Goal: Transaction & Acquisition: Purchase product/service

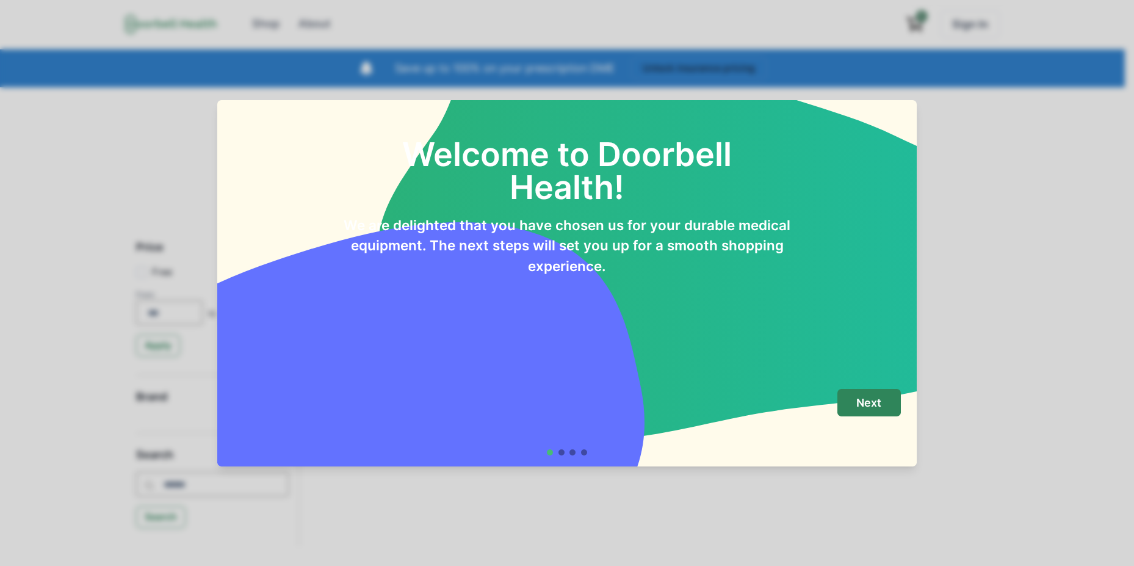
click at [884, 404] on button "Next" at bounding box center [869, 402] width 63 height 27
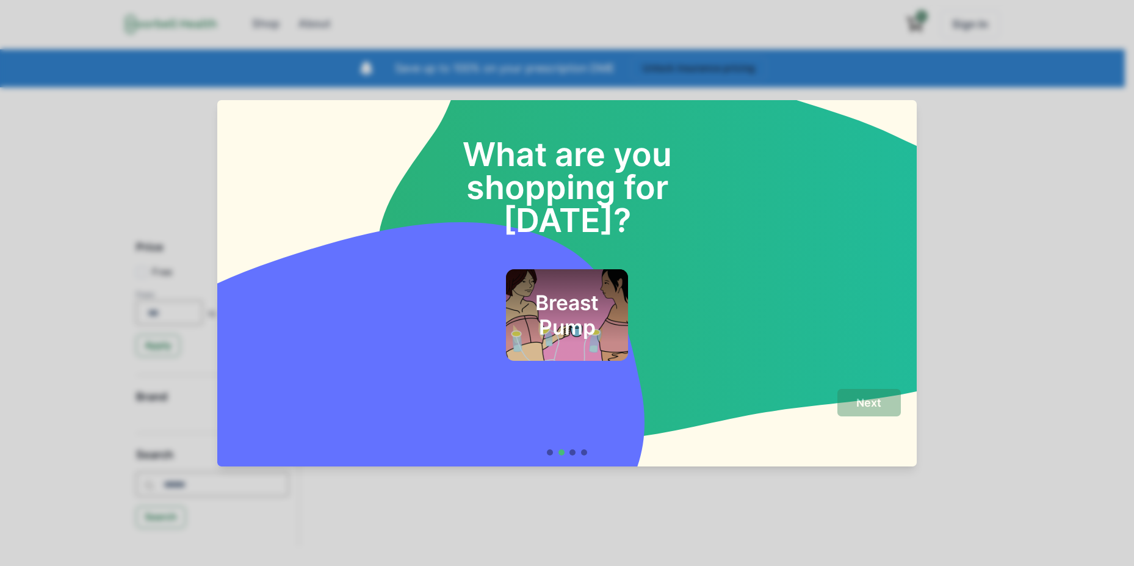
click at [593, 291] on h2 "Breast Pump" at bounding box center [567, 315] width 89 height 49
click at [548, 455] on footer "Next" at bounding box center [567, 422] width 700 height 88
click at [552, 454] on div at bounding box center [550, 452] width 6 height 6
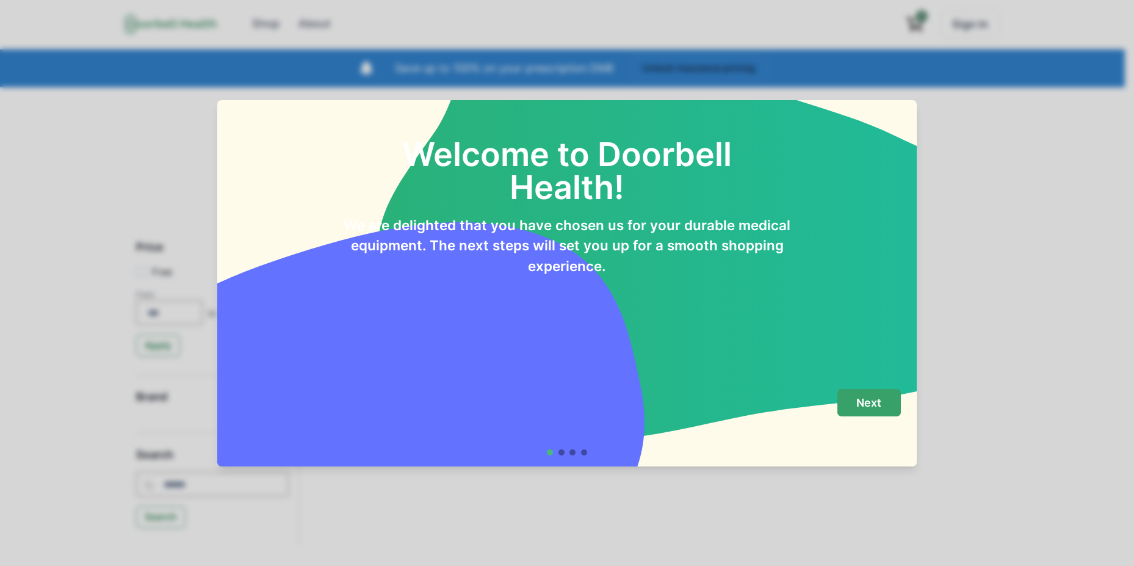
click at [889, 393] on button "Next" at bounding box center [869, 402] width 63 height 27
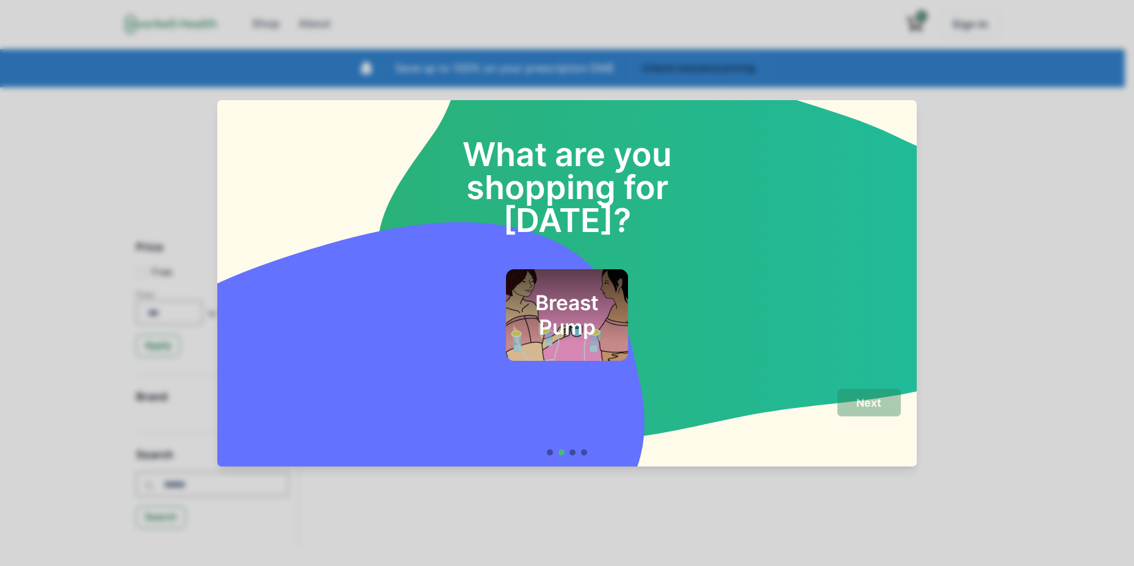
click at [587, 305] on h2 "Breast Pump" at bounding box center [567, 315] width 89 height 49
click at [880, 397] on p "Next" at bounding box center [869, 402] width 25 height 13
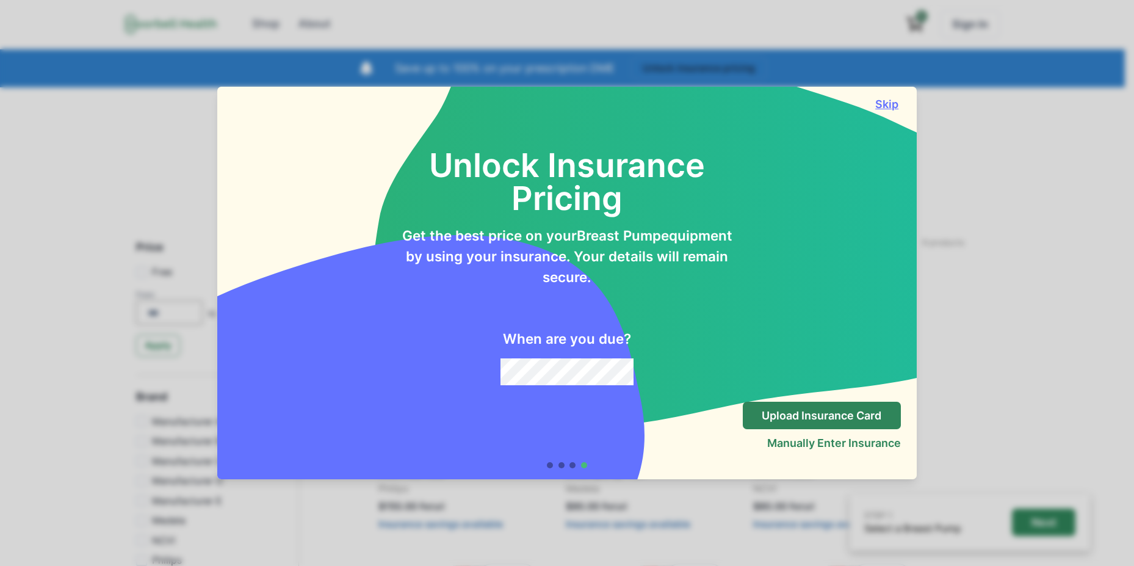
click at [899, 104] on button "Skip" at bounding box center [887, 104] width 27 height 13
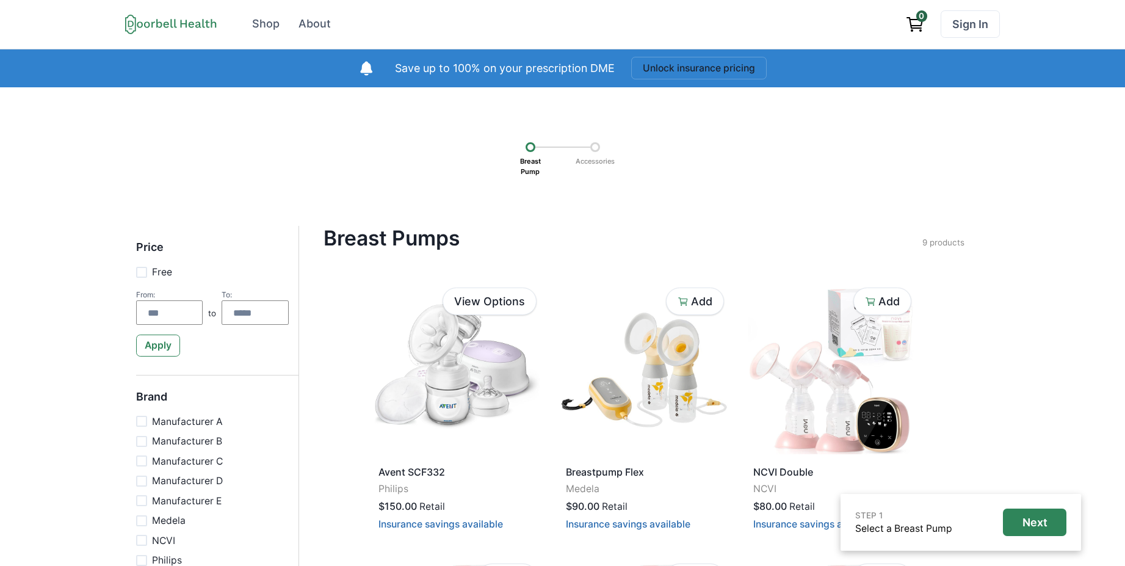
click at [608, 164] on p "Accessories" at bounding box center [595, 161] width 48 height 19
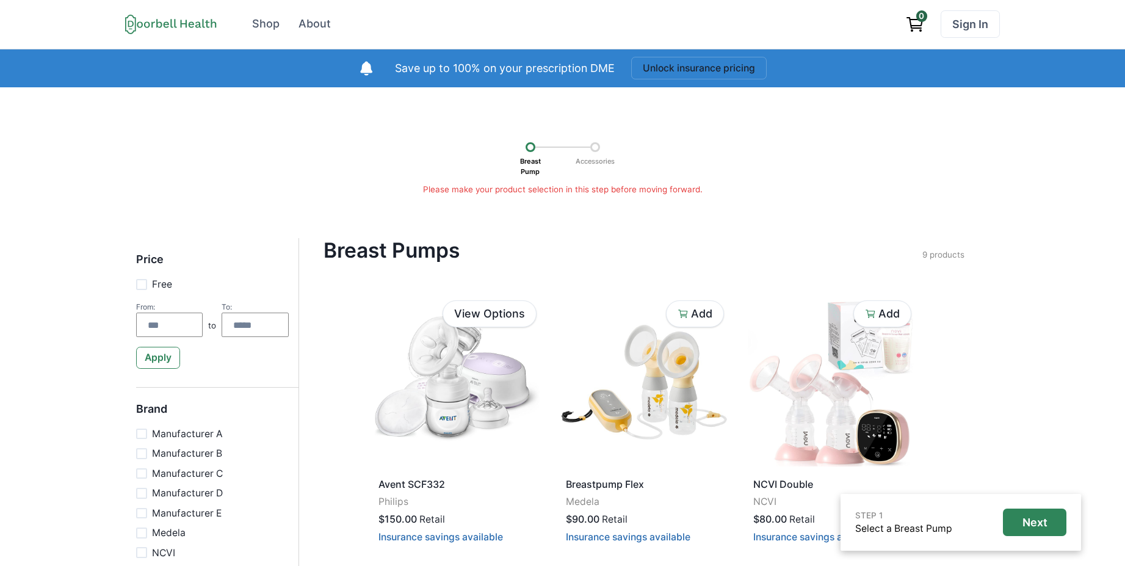
click at [608, 164] on p "Accessories" at bounding box center [595, 161] width 48 height 19
click at [586, 189] on p "Please make your product selection in this step before moving forward." at bounding box center [563, 189] width 1040 height 12
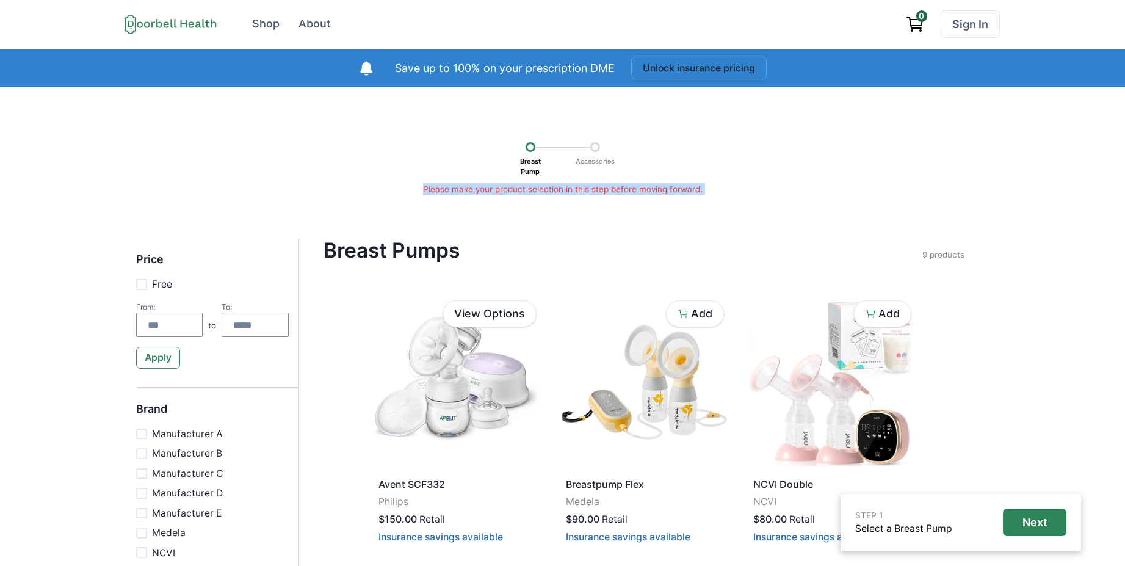
click at [586, 189] on p "Please make your product selection in this step before moving forward." at bounding box center [563, 189] width 1040 height 12
click at [662, 189] on p "Please make your product selection in this step before moving forward." at bounding box center [563, 189] width 1040 height 12
click at [545, 78] on div "Save up to 100% on your prescription DME" at bounding box center [489, 68] width 262 height 27
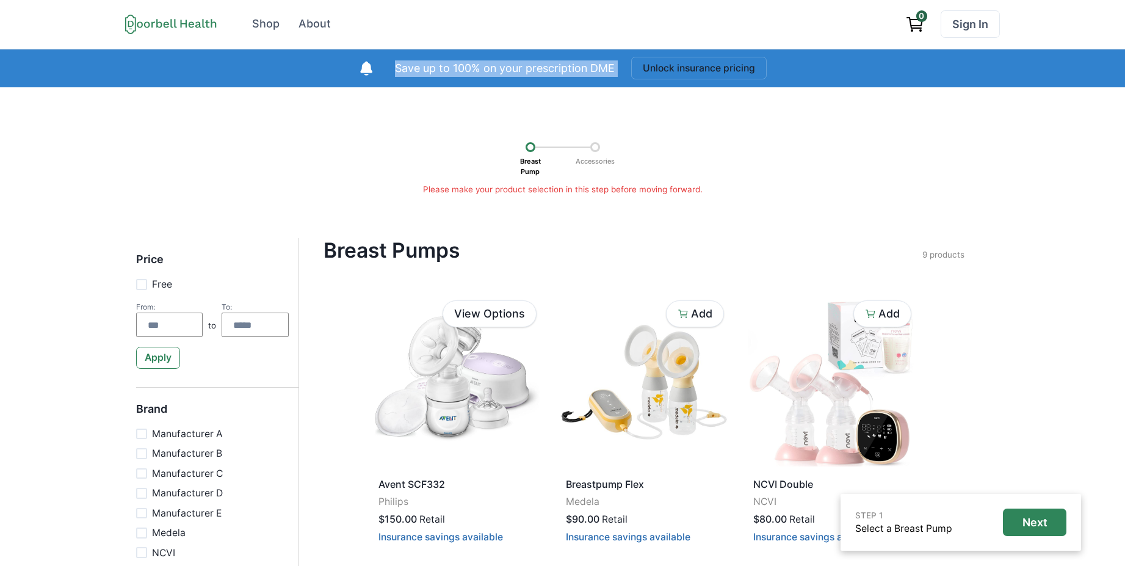
click at [545, 78] on div "Save up to 100% on your prescription DME" at bounding box center [489, 68] width 262 height 27
click at [545, 69] on p "Save up to 100% on your prescription DME" at bounding box center [505, 68] width 220 height 16
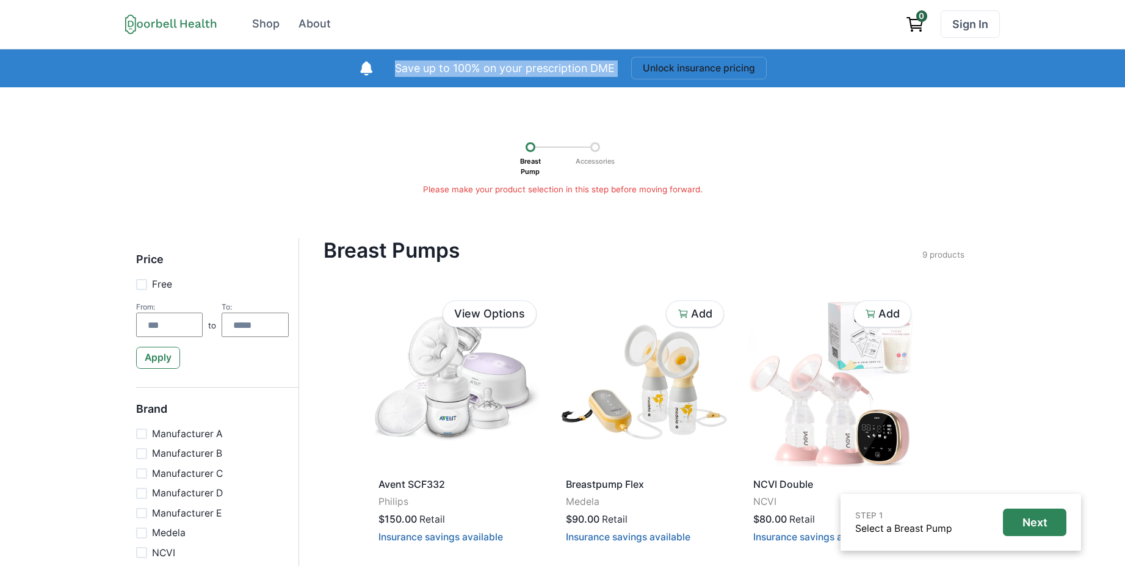
click at [522, 69] on p "Save up to 100% on your prescription DME" at bounding box center [505, 68] width 220 height 16
click at [757, 162] on div "Breast Pump Accessories" at bounding box center [563, 156] width 1040 height 53
click at [844, 139] on div "Breast Pump Accessories" at bounding box center [563, 156] width 1040 height 53
click at [775, 154] on div "Breast Pump Accessories" at bounding box center [563, 156] width 1040 height 53
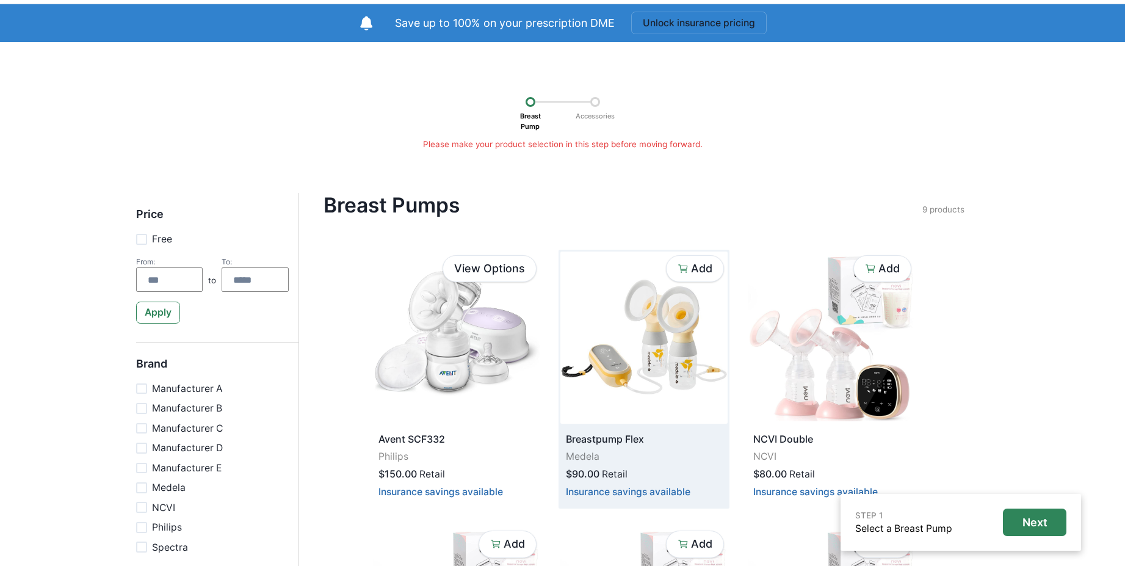
scroll to position [220, 0]
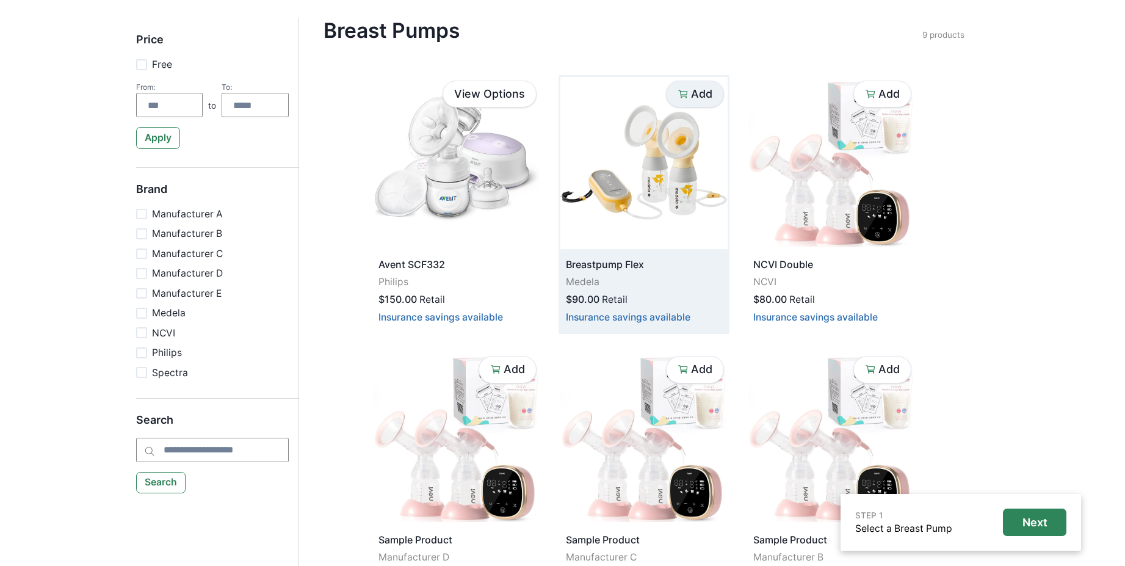
click at [700, 95] on p "Add" at bounding box center [701, 93] width 21 height 13
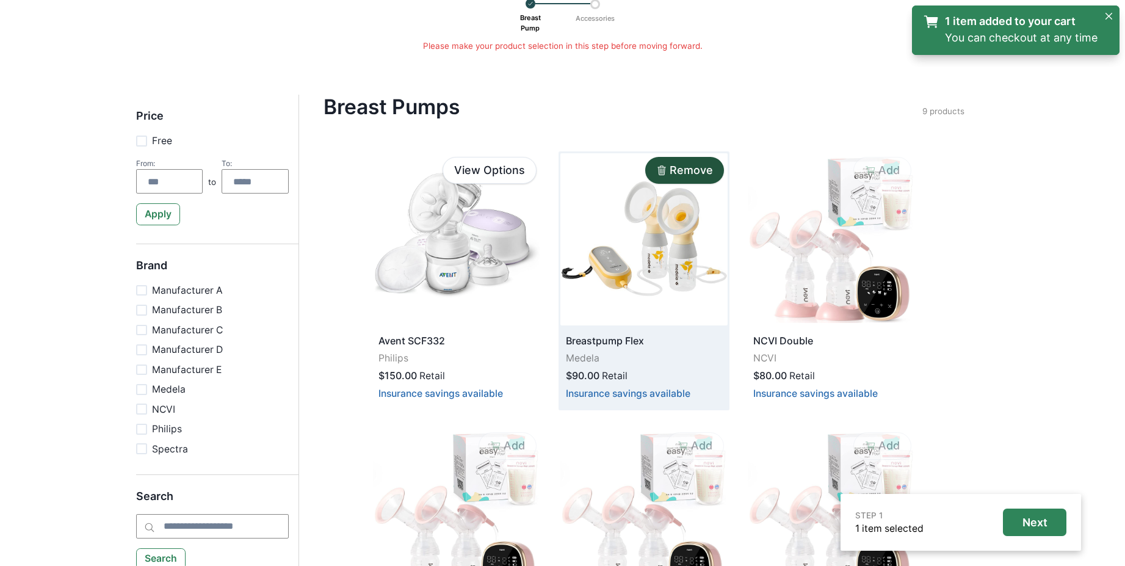
scroll to position [0, 0]
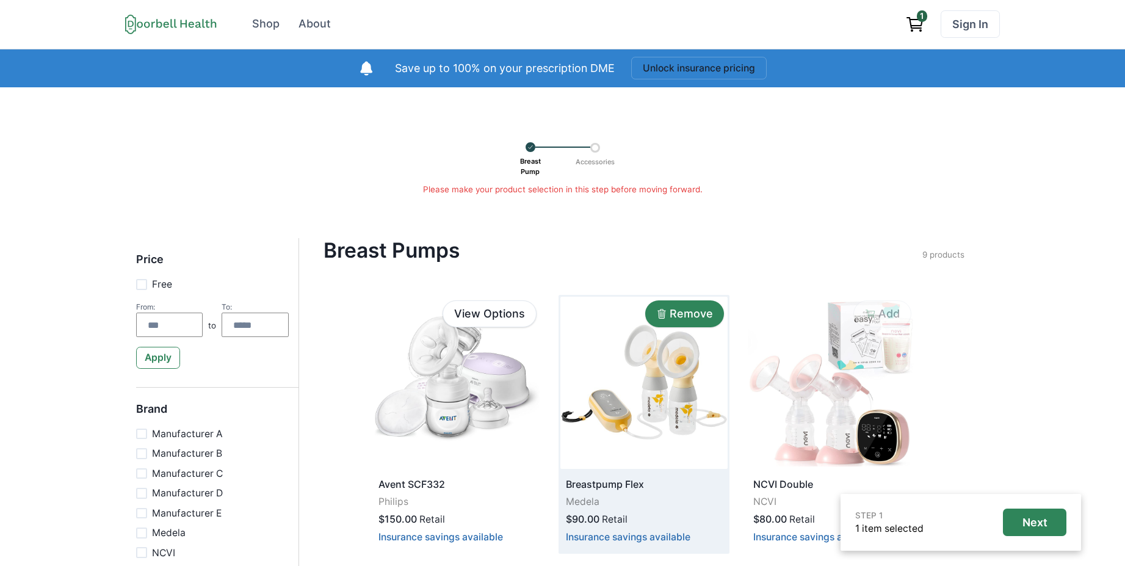
click at [697, 322] on button "Remove" at bounding box center [684, 313] width 79 height 27
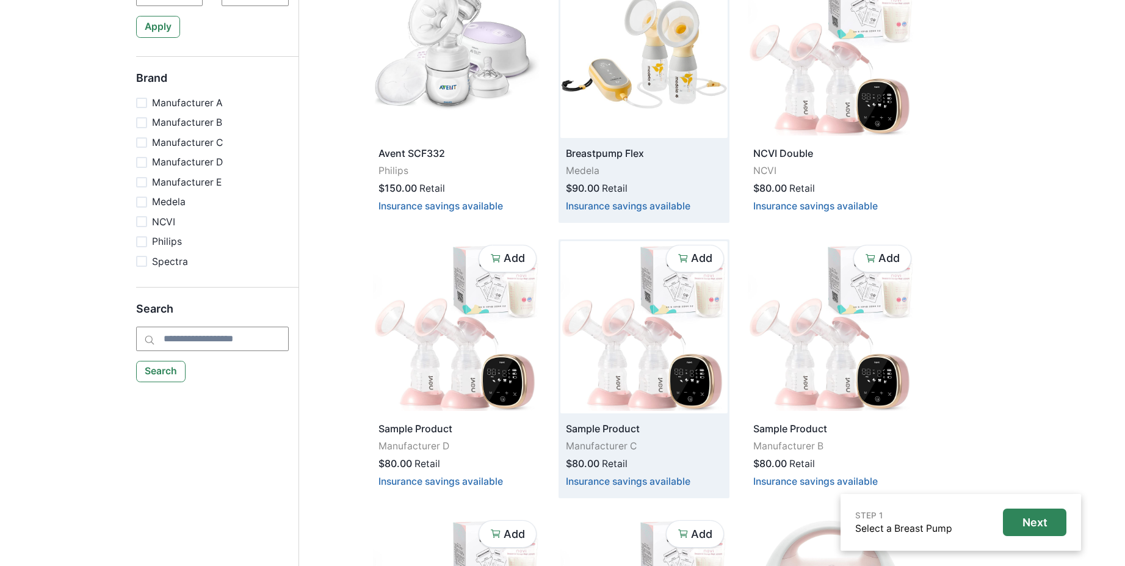
scroll to position [366, 0]
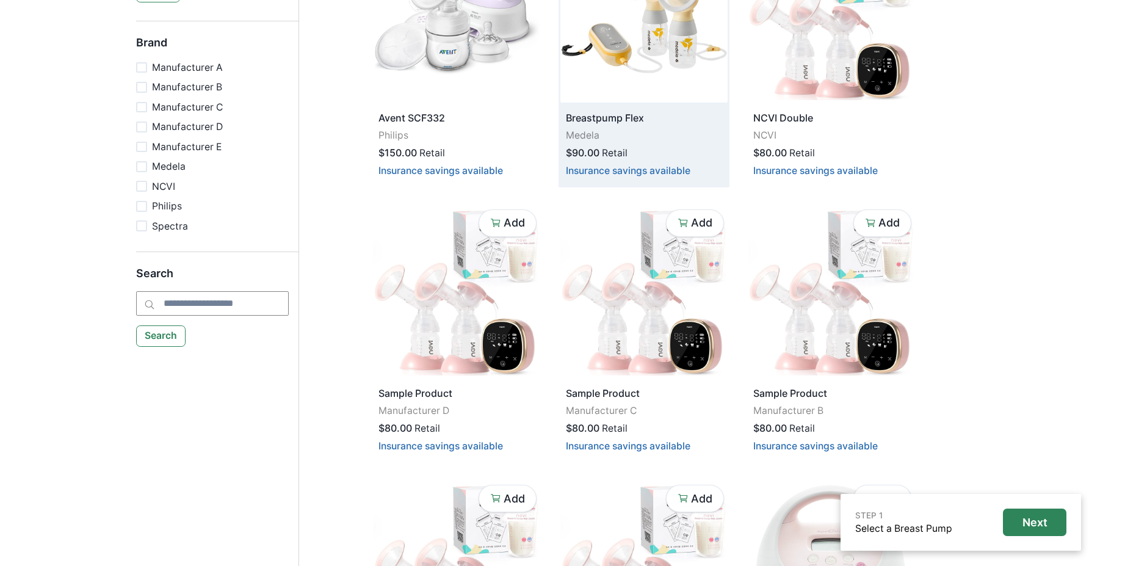
click at [663, 139] on p "Medela" at bounding box center [644, 135] width 156 height 15
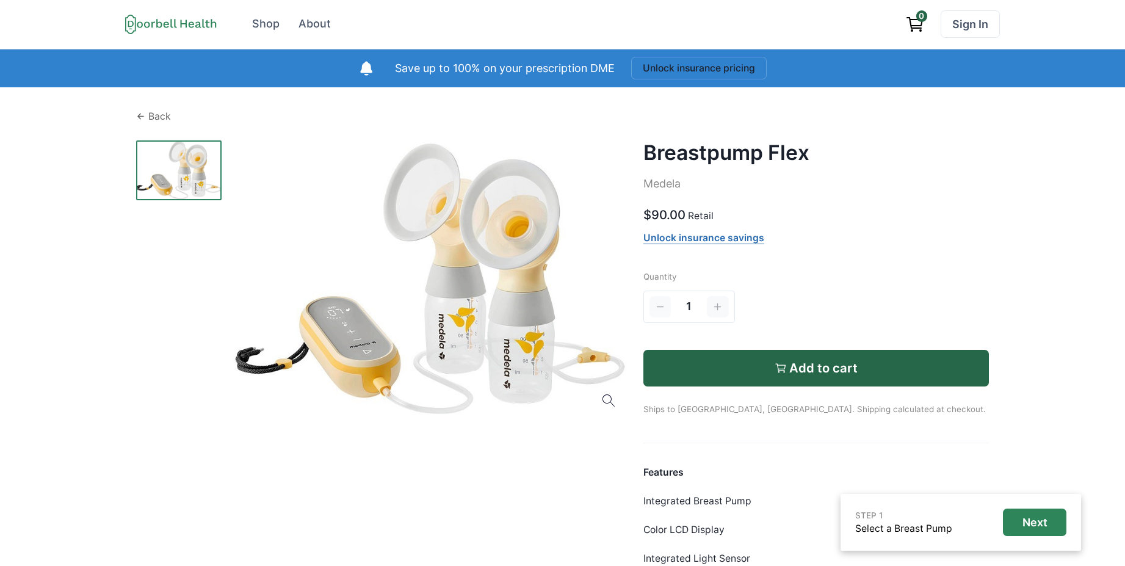
click at [146, 112] on div "Back" at bounding box center [562, 116] width 853 height 15
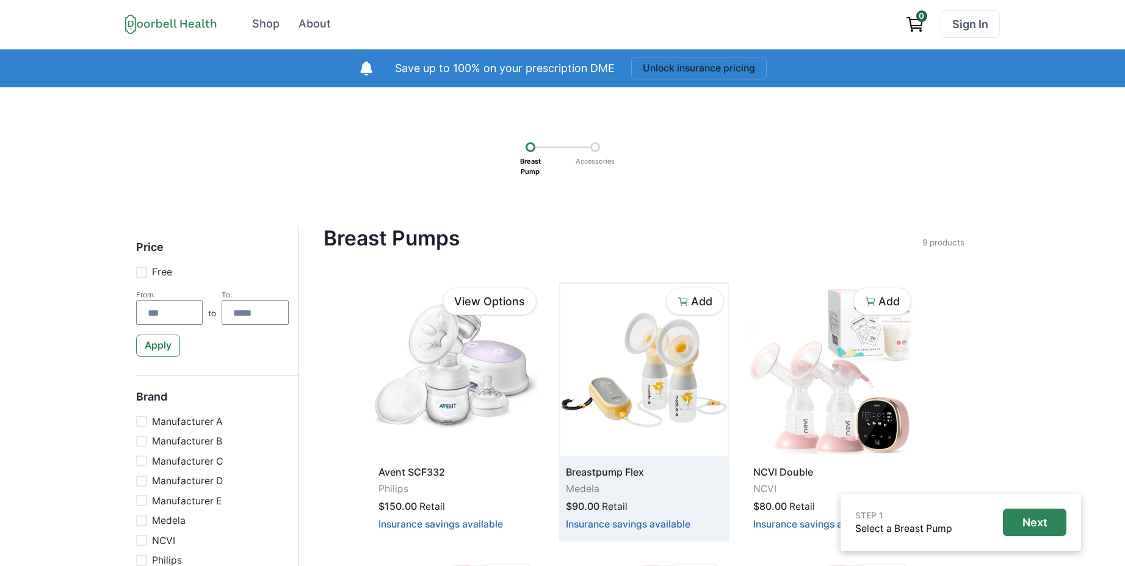
click at [680, 394] on img at bounding box center [643, 370] width 167 height 172
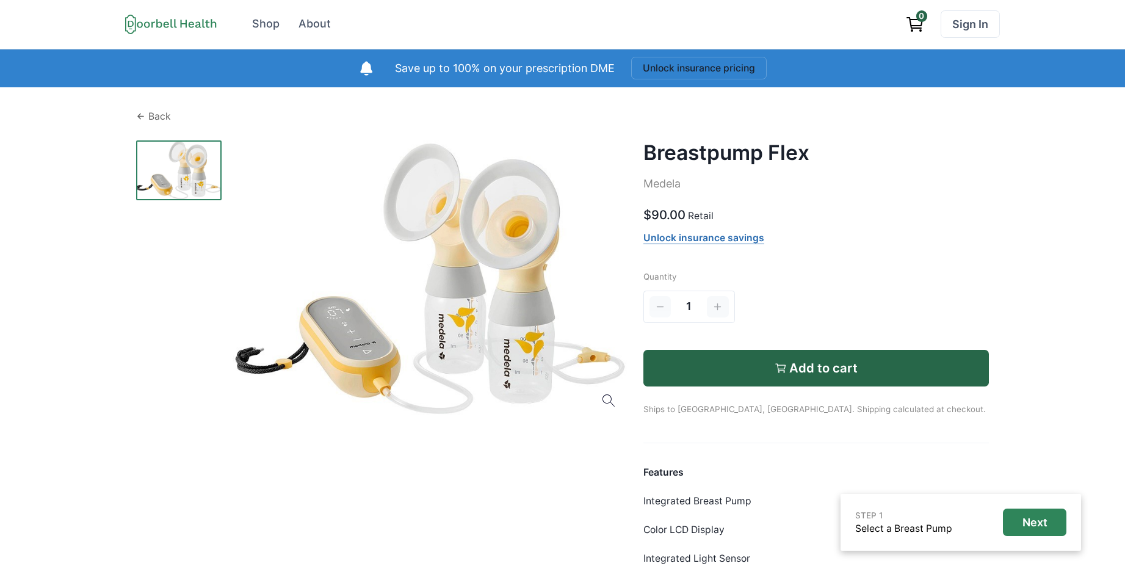
click at [144, 112] on icon at bounding box center [141, 117] width 10 height 10
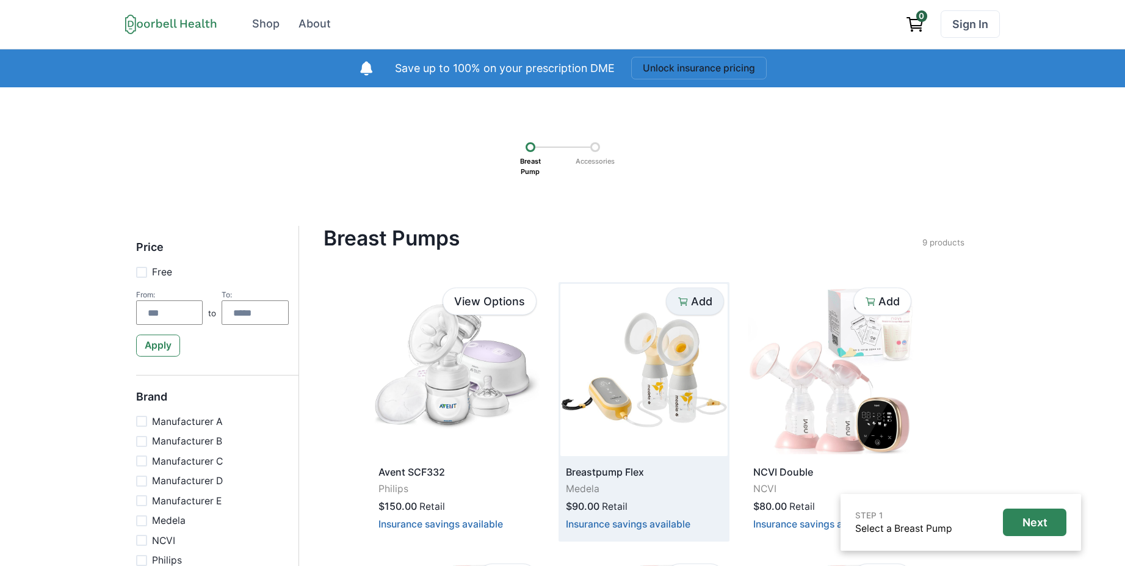
click at [700, 306] on p "Add" at bounding box center [701, 301] width 21 height 13
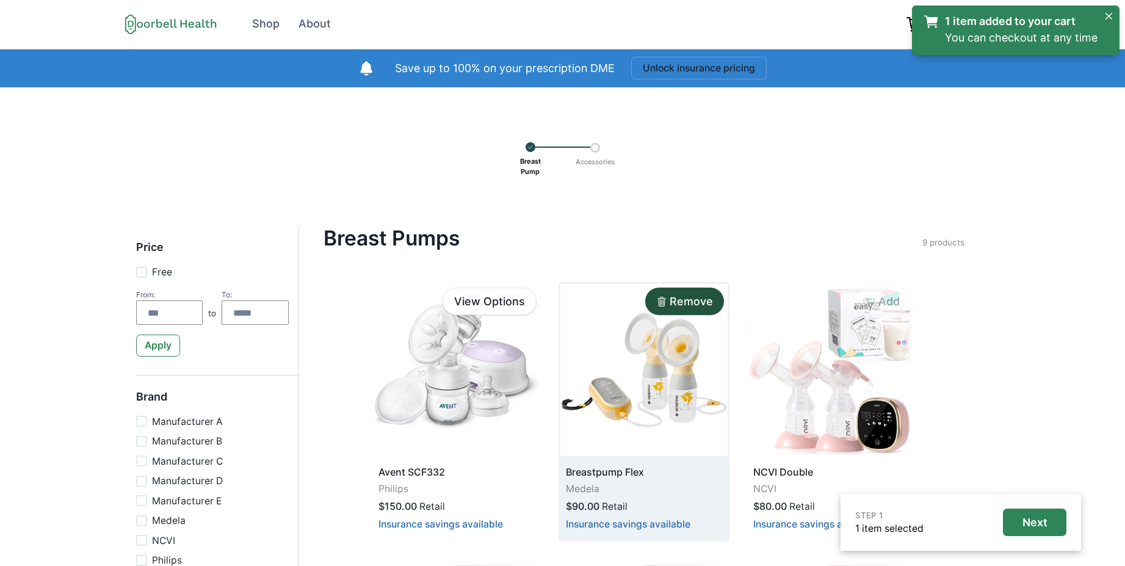
click at [700, 383] on img at bounding box center [643, 370] width 167 height 172
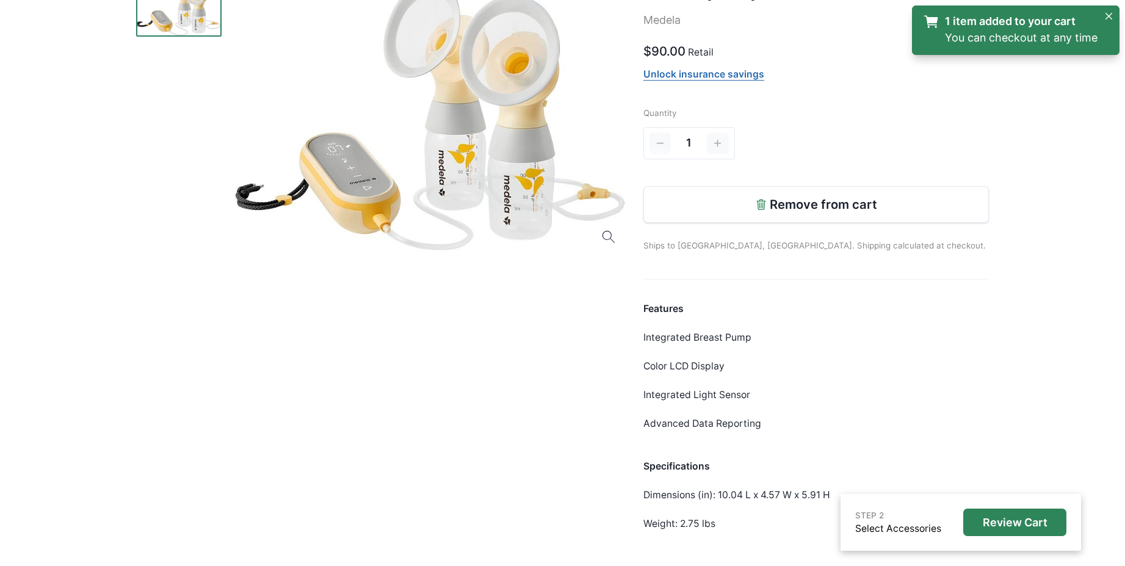
scroll to position [220, 0]
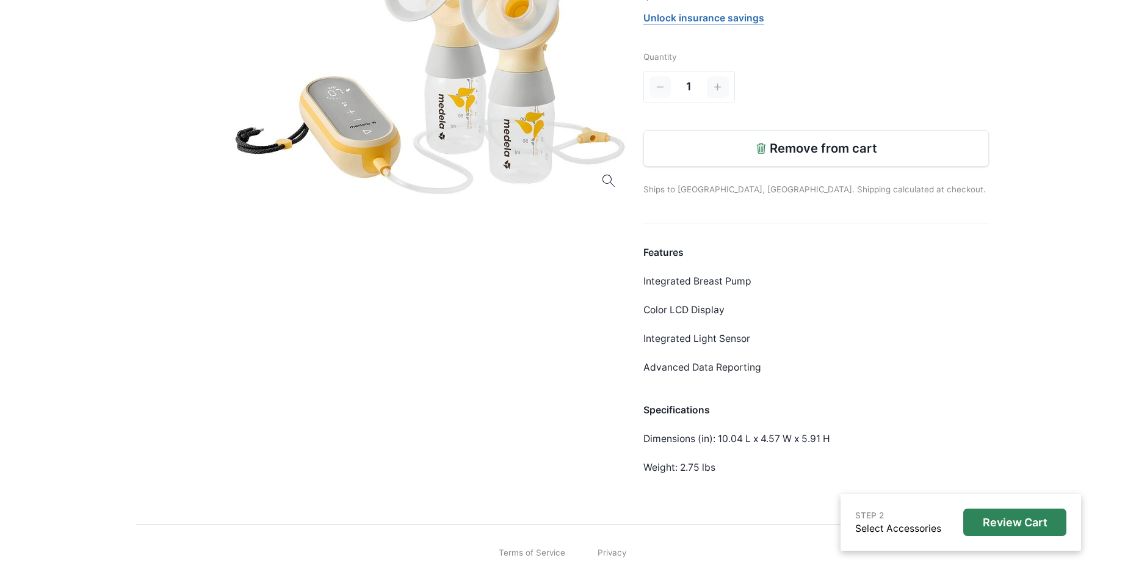
click at [817, 189] on p "Ships to [GEOGRAPHIC_DATA], [GEOGRAPHIC_DATA]. Shipping calculated at checkout." at bounding box center [816, 181] width 346 height 29
click at [781, 187] on p "Ships to [GEOGRAPHIC_DATA], [GEOGRAPHIC_DATA]. Shipping calculated at checkout." at bounding box center [816, 181] width 346 height 29
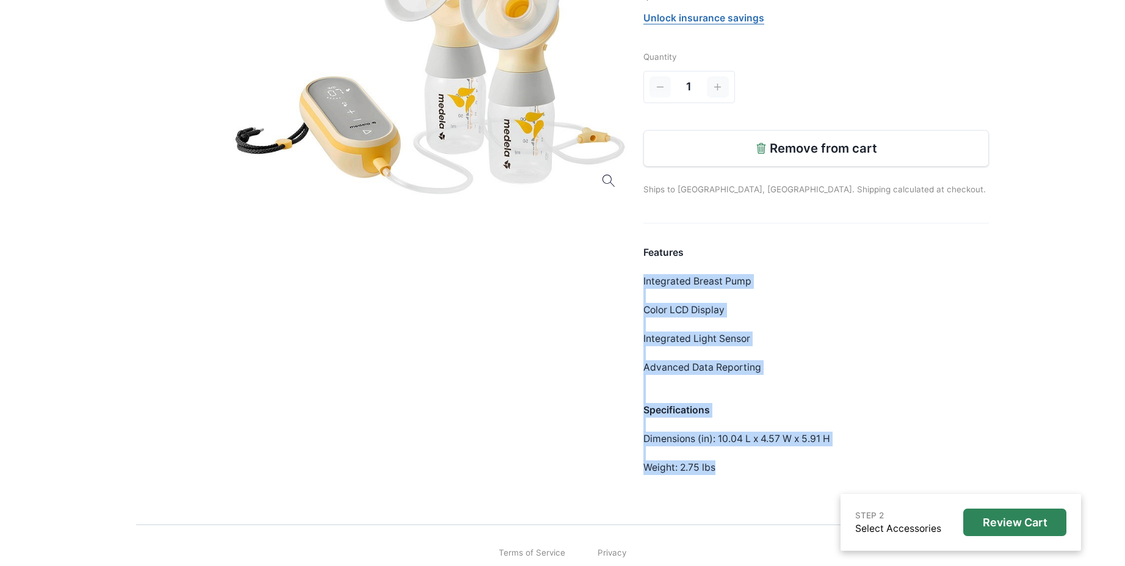
drag, startPoint x: 772, startPoint y: 474, endPoint x: 744, endPoint y: 266, distance: 209.5
click at [744, 267] on div "Features Integrated Breast Pump Color LCD Display Integrated Light Sensor Advan…" at bounding box center [816, 360] width 346 height 230
click at [744, 263] on div "Features Integrated Breast Pump Color LCD Display Integrated Light Sensor Advan…" at bounding box center [816, 360] width 346 height 230
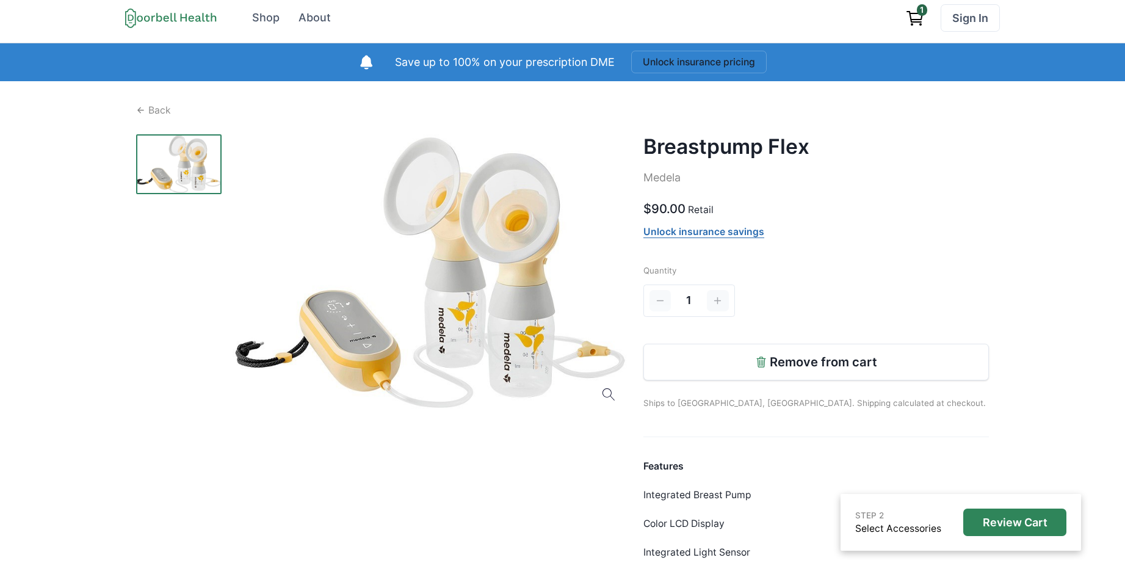
scroll to position [0, 0]
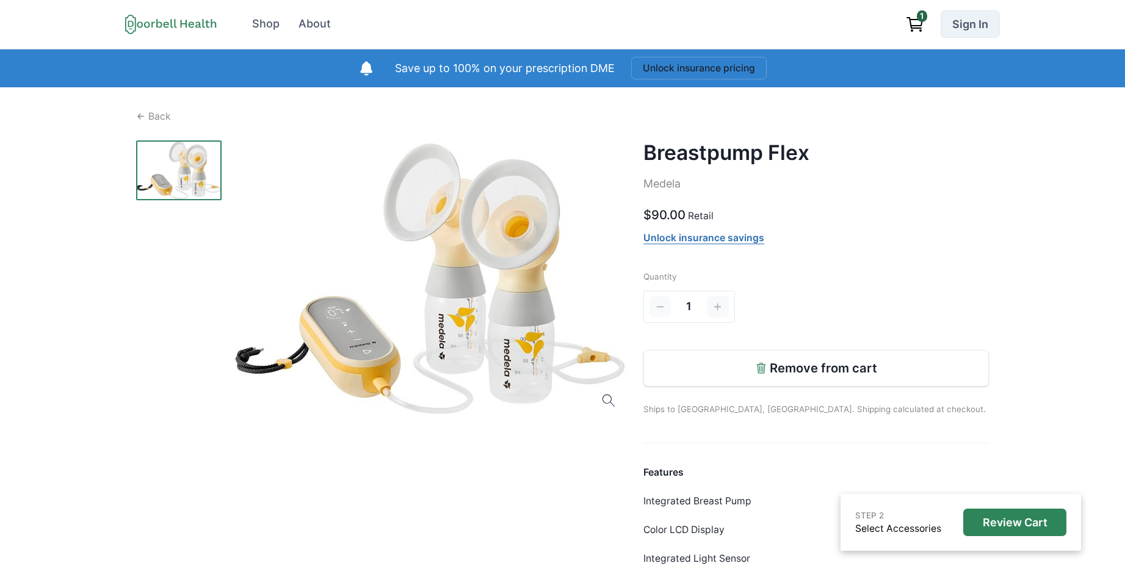
click at [983, 26] on link "Sign In" at bounding box center [970, 23] width 59 height 27
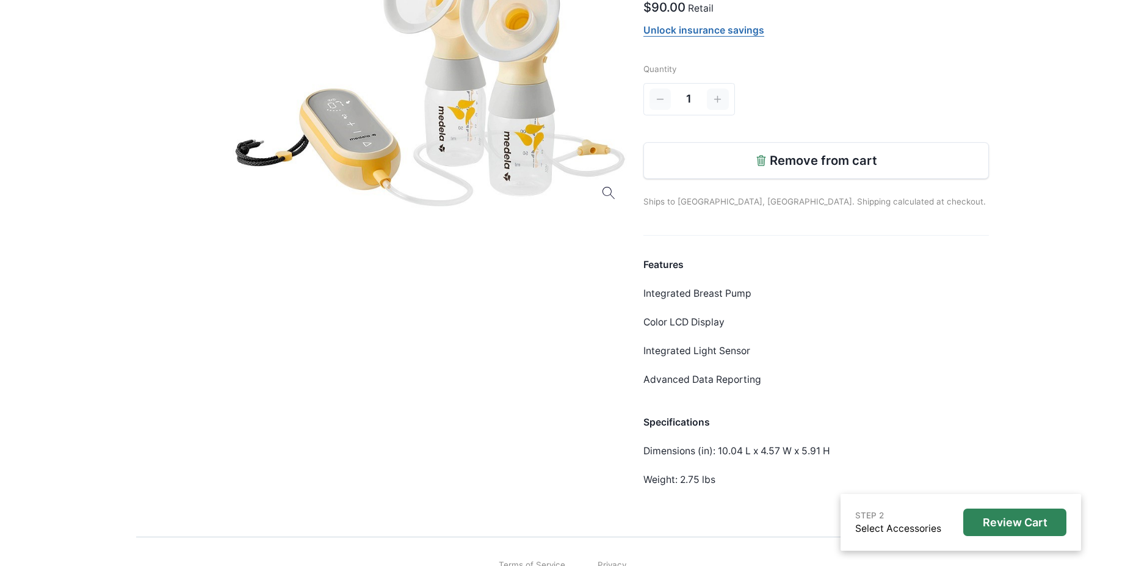
scroll to position [234, 0]
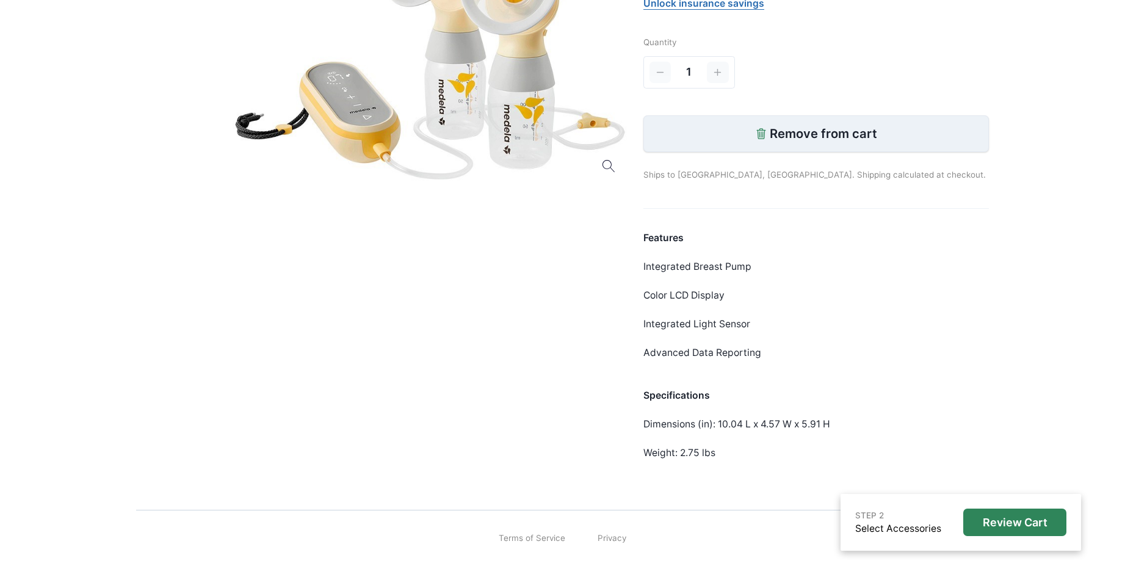
click at [832, 140] on p "Remove from cart" at bounding box center [823, 133] width 107 height 15
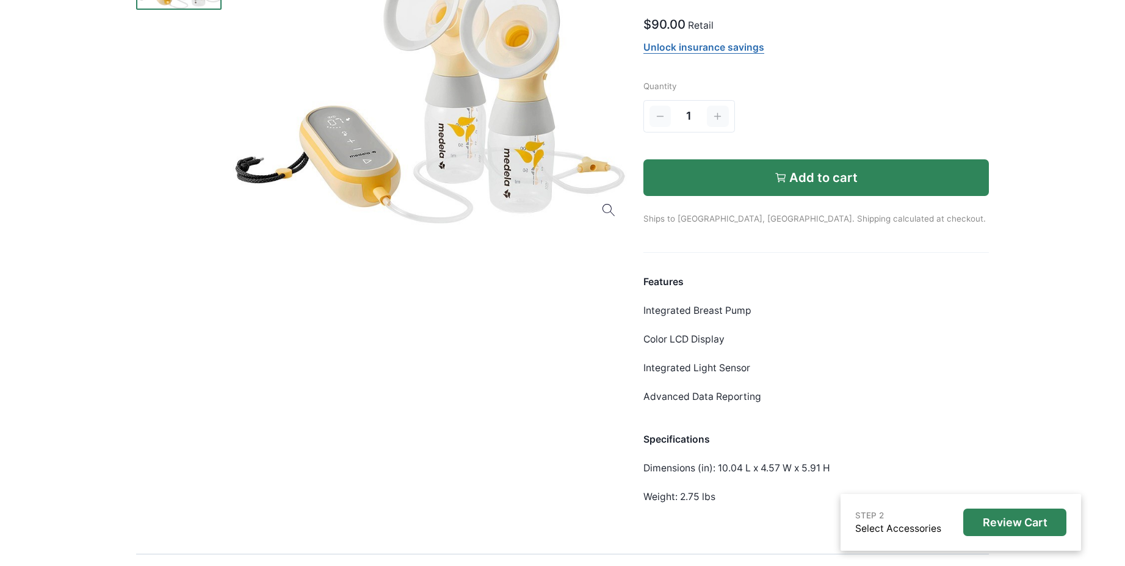
scroll to position [0, 0]
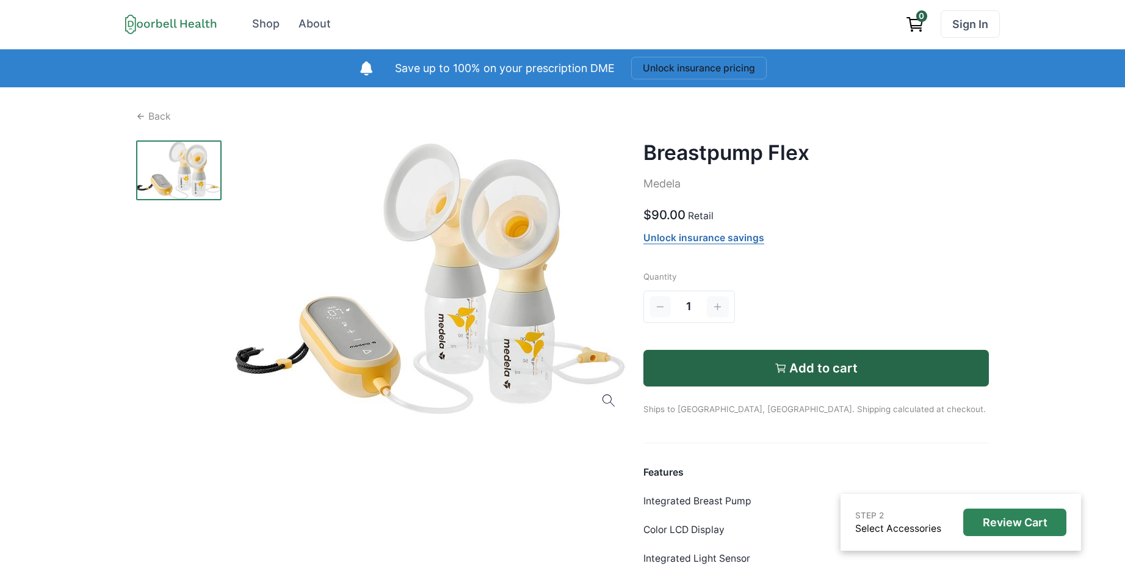
click at [697, 216] on p "Retail" at bounding box center [701, 216] width 26 height 15
click at [684, 216] on p "$90.00" at bounding box center [664, 215] width 42 height 18
click at [728, 236] on link "Unlock insurance savings" at bounding box center [703, 238] width 121 height 12
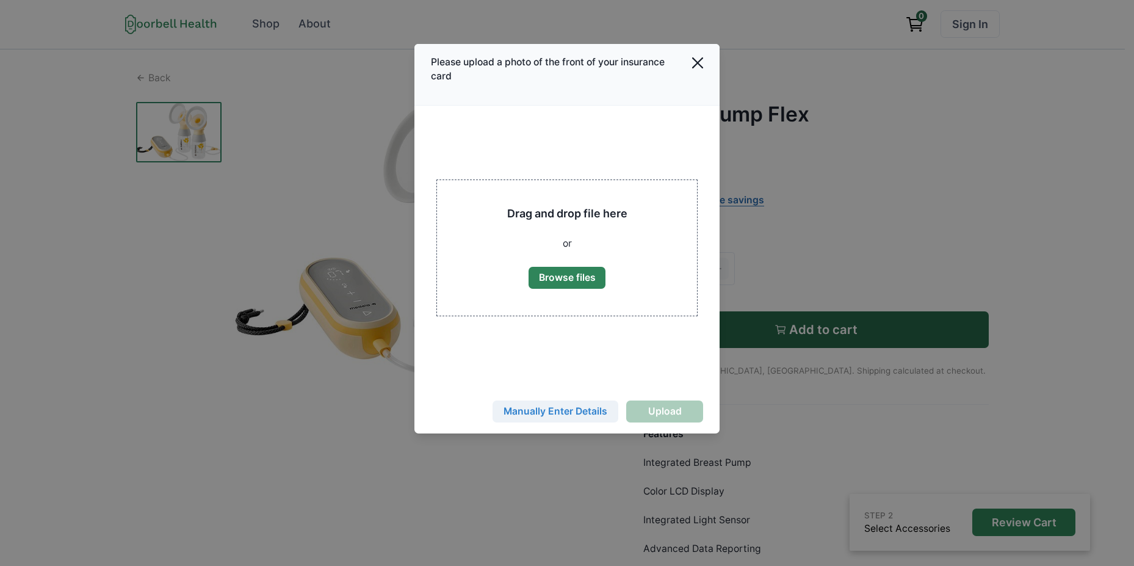
click at [582, 415] on button "Manually Enter Details" at bounding box center [556, 411] width 126 height 22
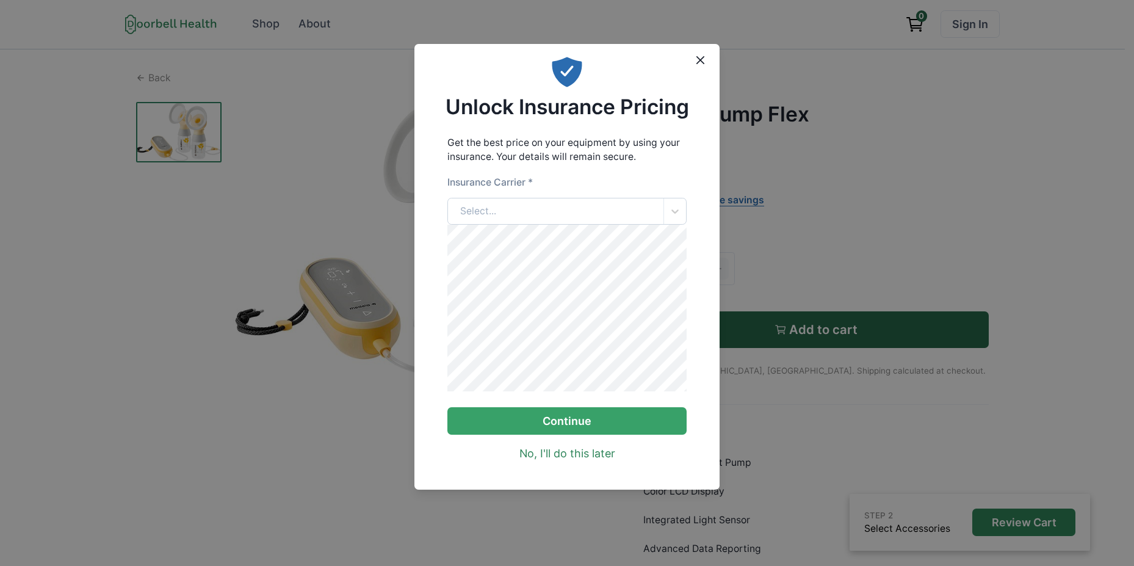
click at [562, 203] on div "Select..." at bounding box center [556, 211] width 216 height 26
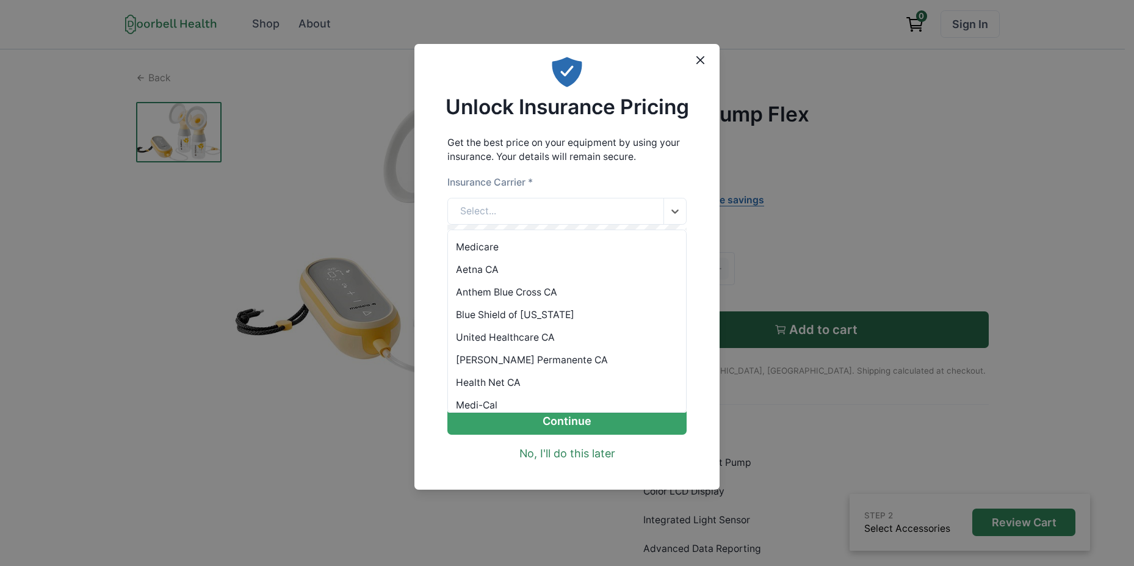
click at [544, 293] on div "Anthem Blue Cross CA" at bounding box center [567, 292] width 239 height 23
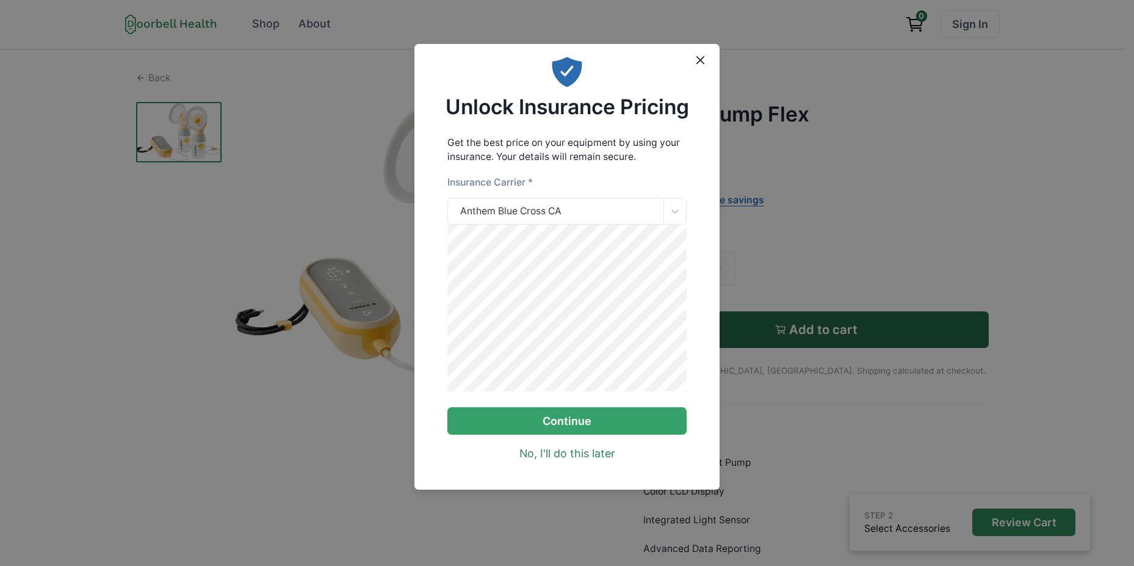
click at [383, 263] on div "Unlock Insurance Pricing Get the best price on your equipment by using your ins…" at bounding box center [567, 283] width 1134 height 566
click at [584, 430] on button "Continue" at bounding box center [567, 420] width 240 height 27
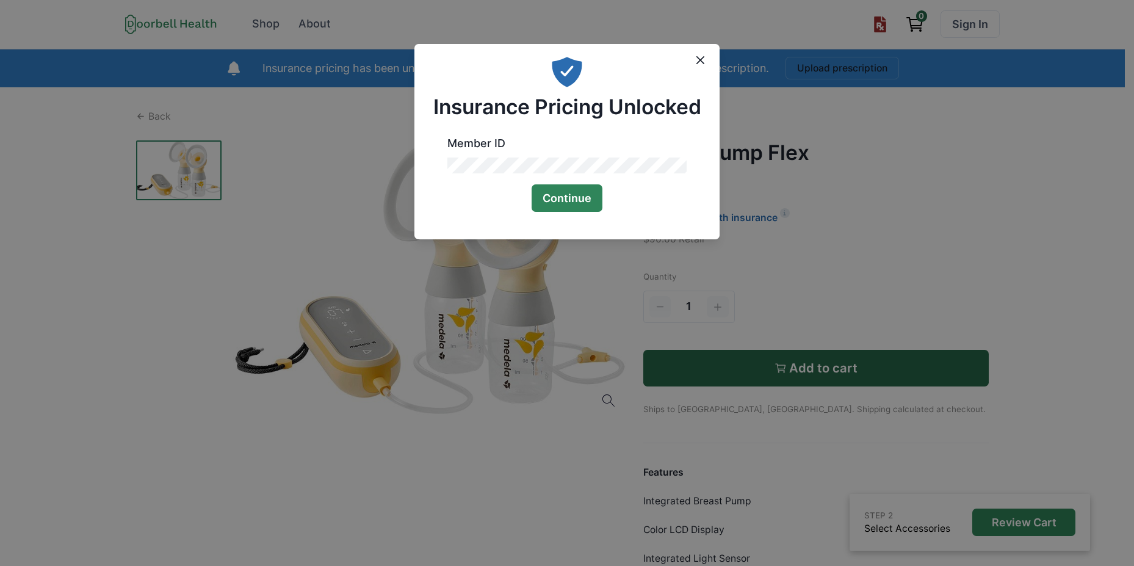
click at [590, 206] on button "Continue" at bounding box center [567, 197] width 71 height 27
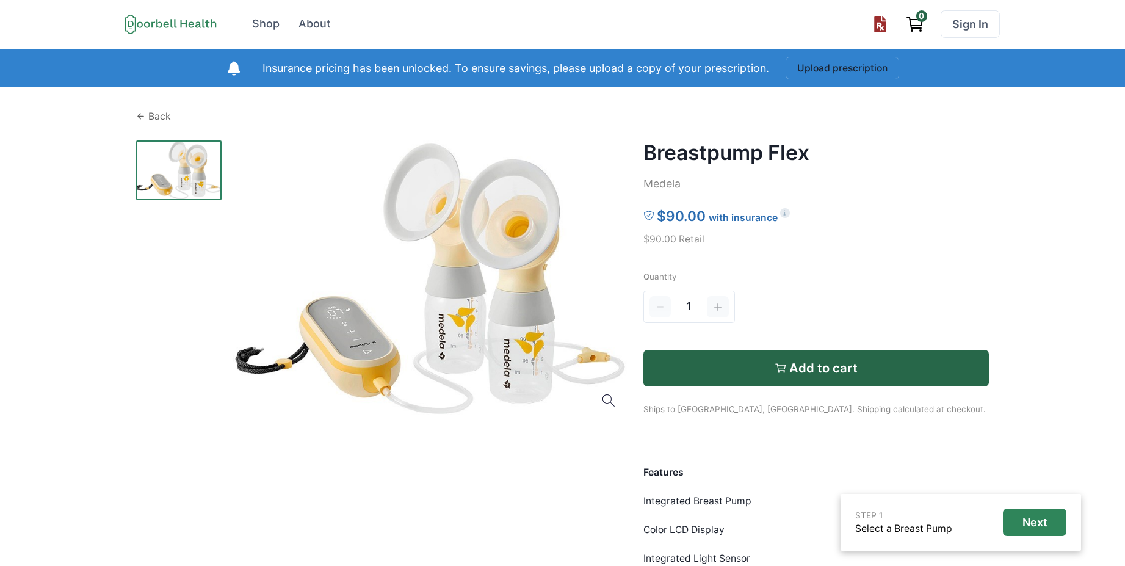
click at [174, 113] on div "Back" at bounding box center [562, 116] width 853 height 15
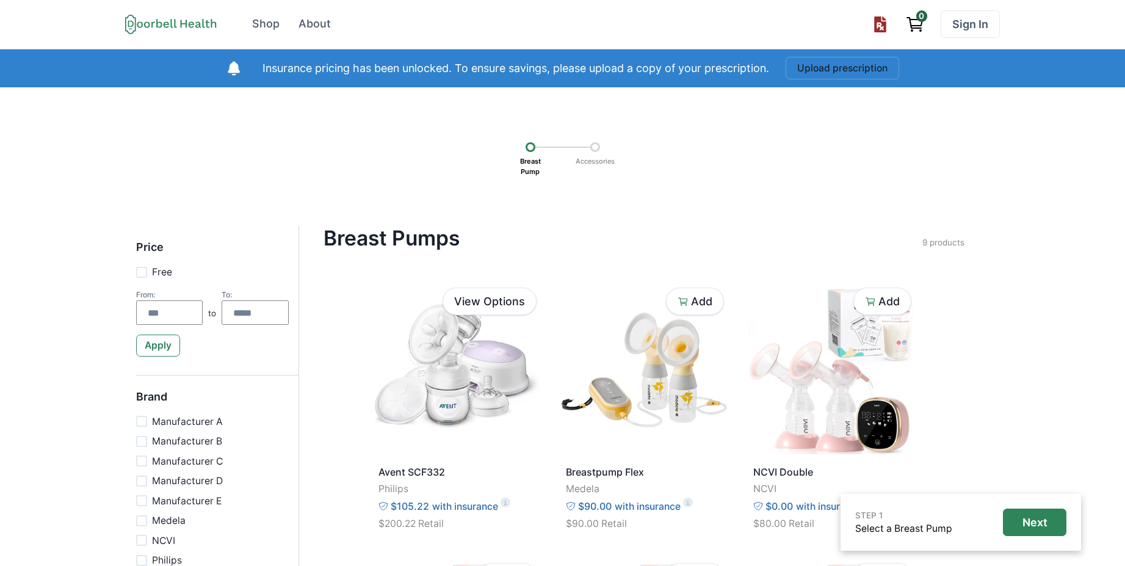
click at [720, 244] on h4 "Breast Pumps" at bounding box center [623, 238] width 599 height 24
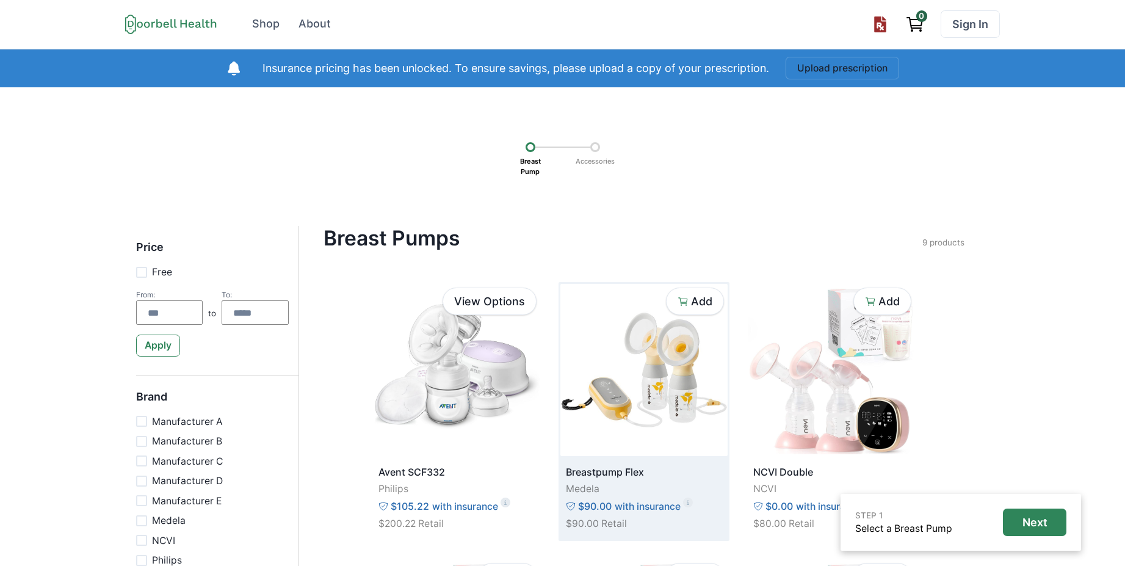
click at [678, 377] on img at bounding box center [643, 370] width 167 height 172
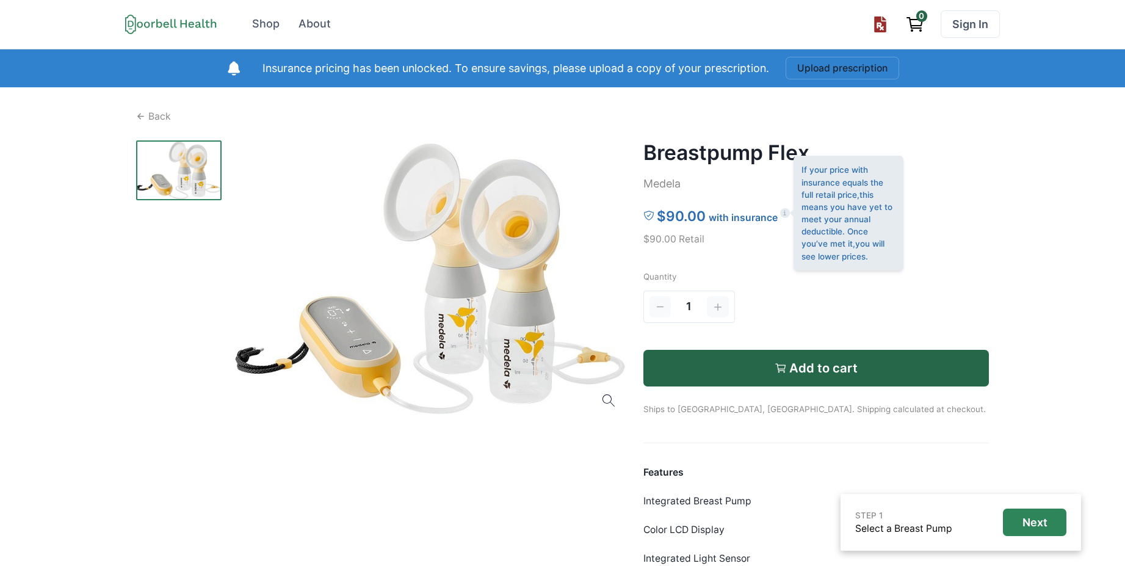
click at [783, 211] on icon at bounding box center [785, 213] width 8 height 8
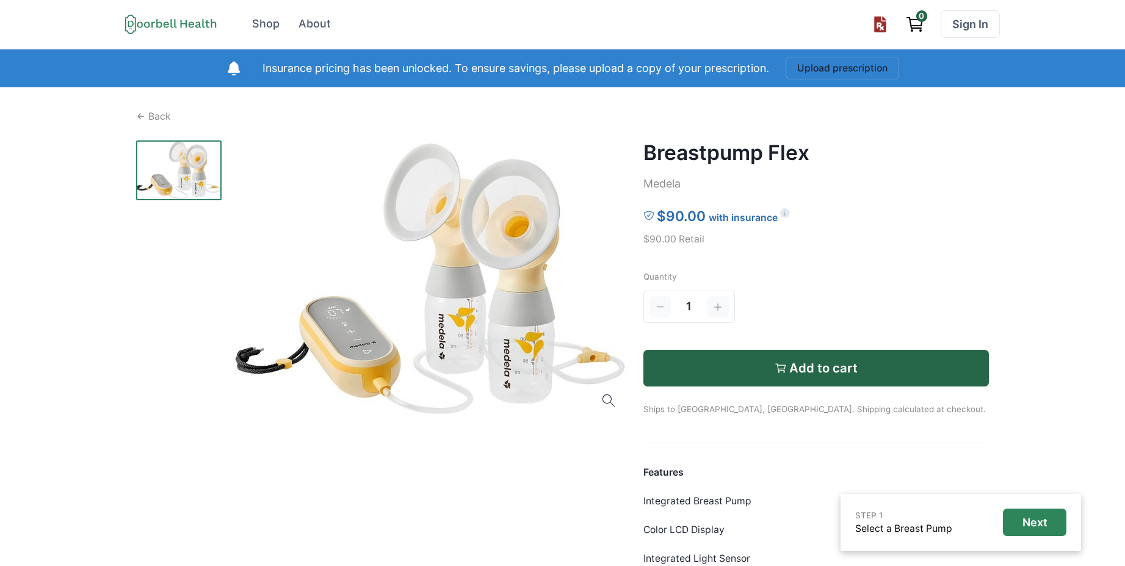
click at [789, 211] on div "$90.00 with insurance" at bounding box center [816, 216] width 346 height 21
click at [916, 29] on icon "View cart" at bounding box center [915, 25] width 20 height 20
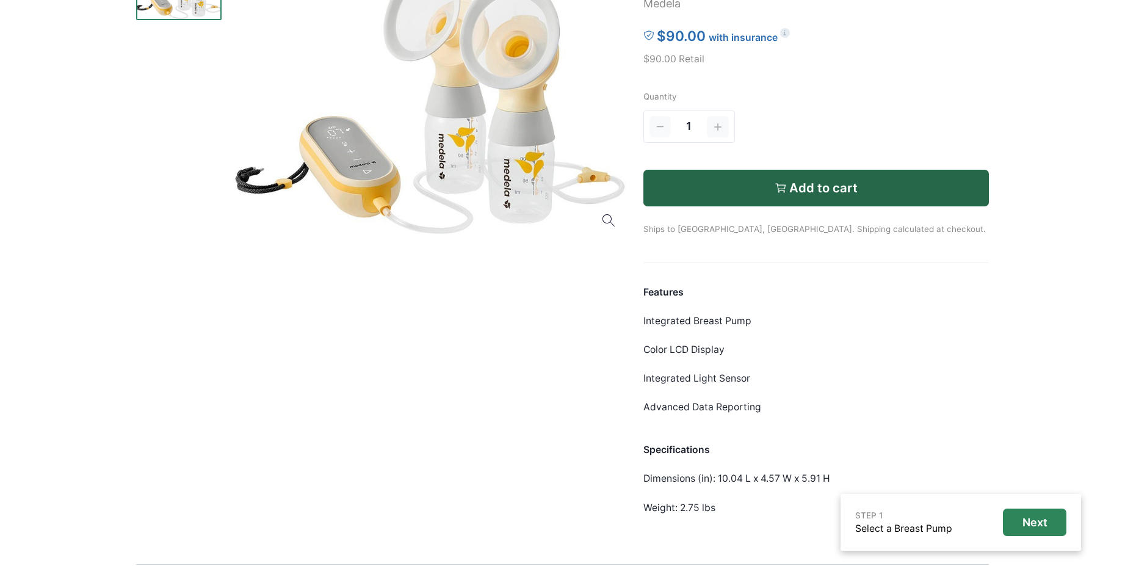
scroll to position [234, 0]
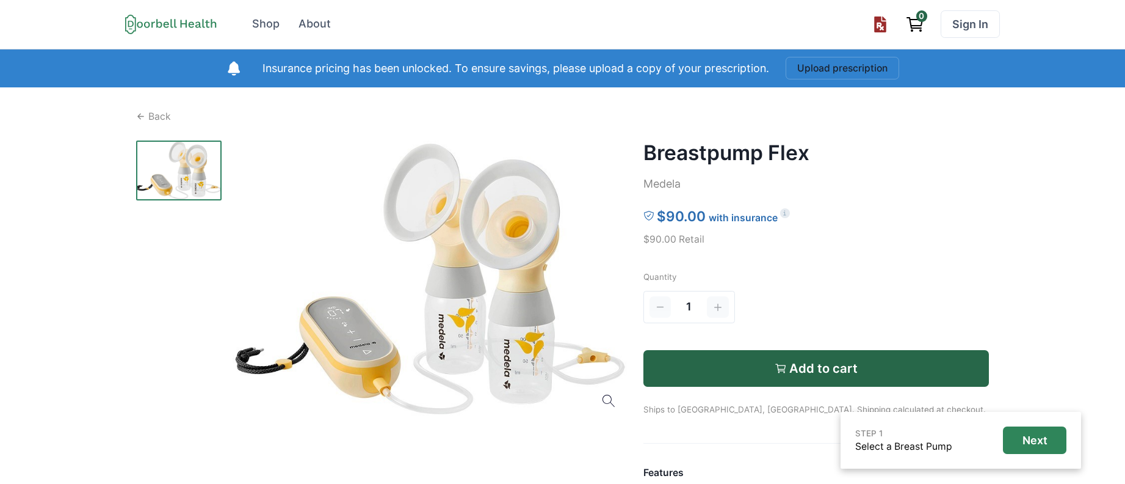
click at [783, 280] on p "Quantity" at bounding box center [816, 276] width 346 height 12
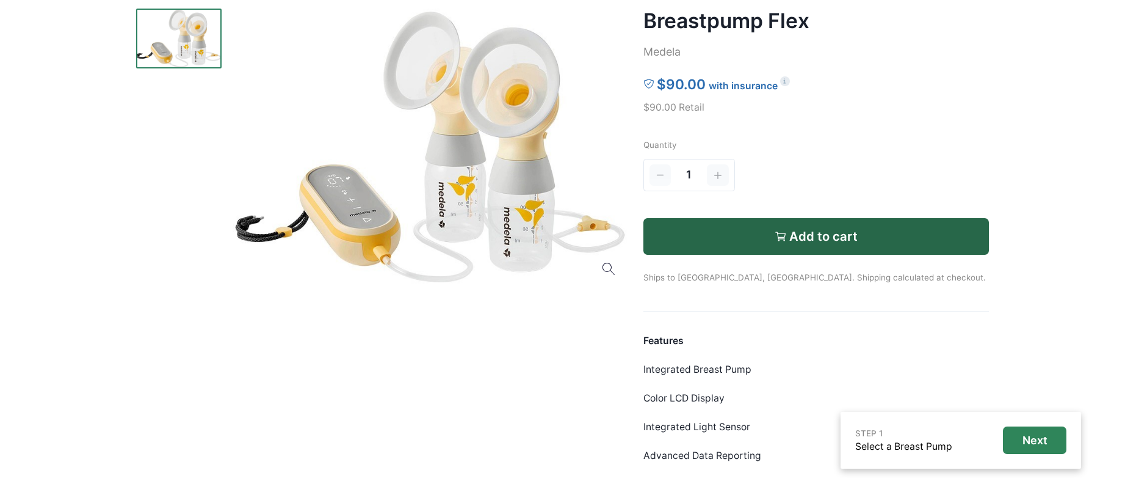
scroll to position [293, 0]
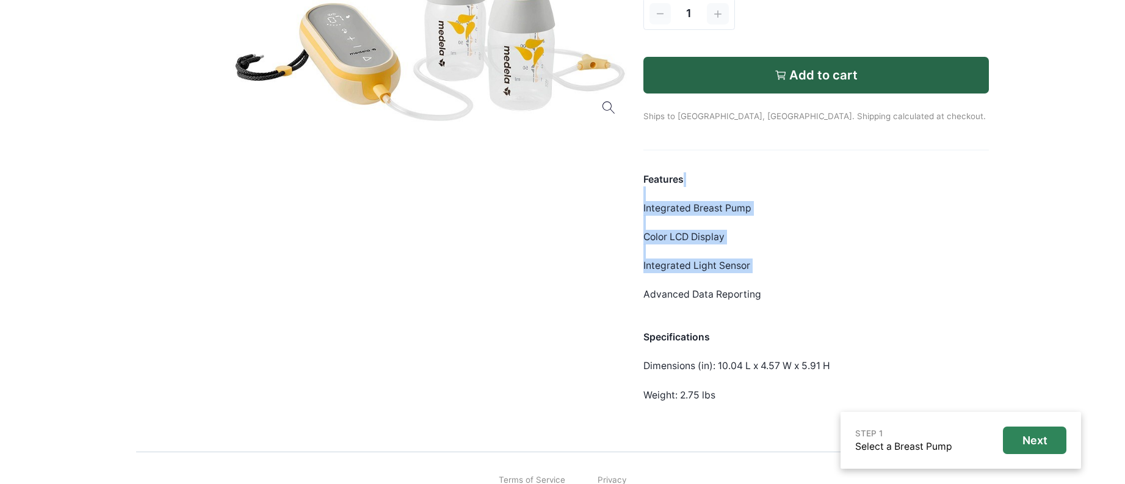
drag, startPoint x: 741, startPoint y: 278, endPoint x: 756, endPoint y: 179, distance: 99.6
click at [756, 183] on div "Features Integrated Breast Pump Color LCD Display Integrated Light Sensor Advan…" at bounding box center [816, 287] width 346 height 230
click at [756, 177] on div "Features Integrated Breast Pump Color LCD Display Integrated Light Sensor Advan…" at bounding box center [816, 287] width 346 height 230
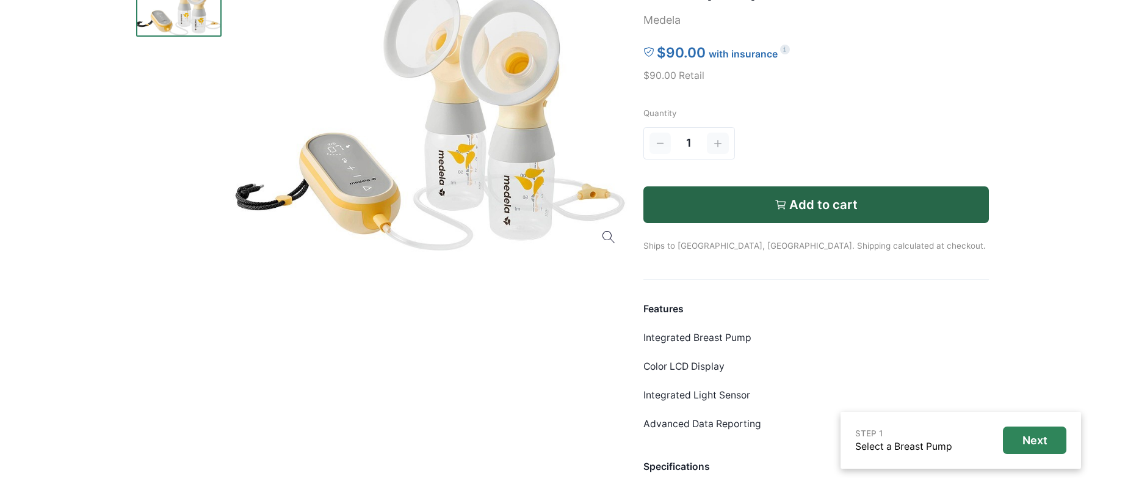
scroll to position [0, 0]
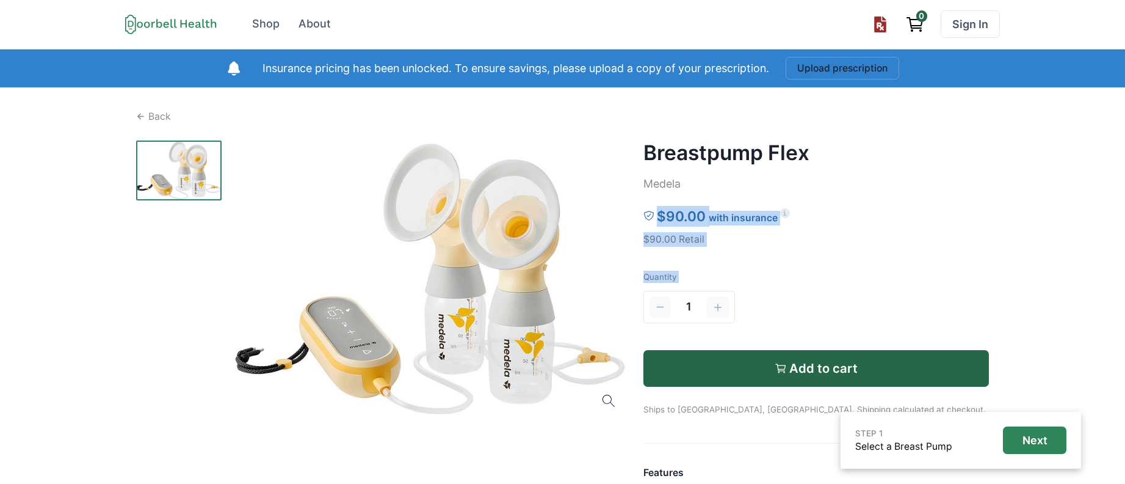
drag, startPoint x: 794, startPoint y: 303, endPoint x: 775, endPoint y: 197, distance: 108.0
click at [765, 179] on div "Breastpump Flex Medela $90.00 with insurance $90.00 Retail Quantity 1 Add to ca…" at bounding box center [816, 417] width 346 height 554
click at [863, 280] on p "Quantity" at bounding box center [816, 276] width 346 height 12
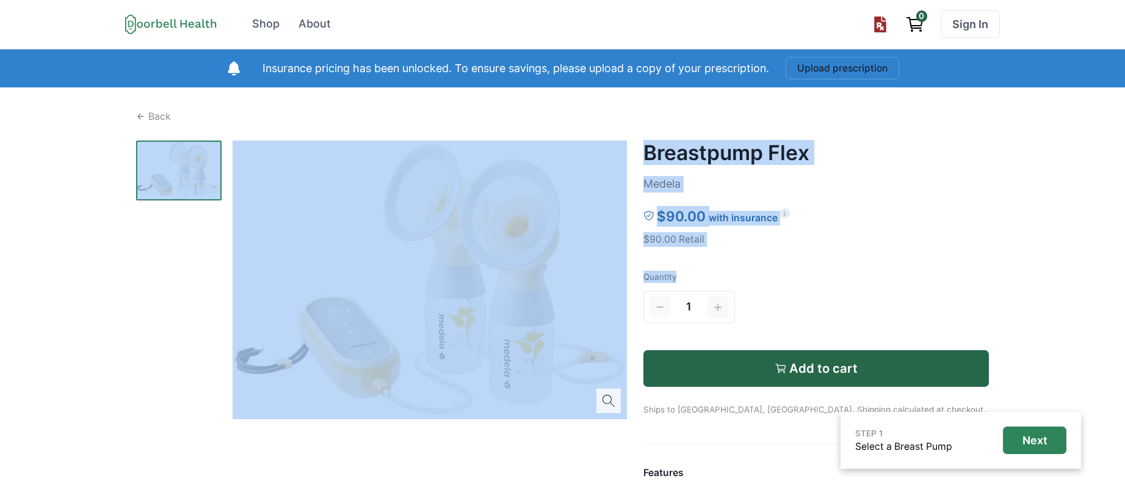
drag, startPoint x: 838, startPoint y: 281, endPoint x: 628, endPoint y: 125, distance: 262.1
click at [626, 120] on div "Back Breastpump Flex Medela $90.00 with insurance $90.00 Retail Quantity 1 Add …" at bounding box center [562, 401] width 853 height 585
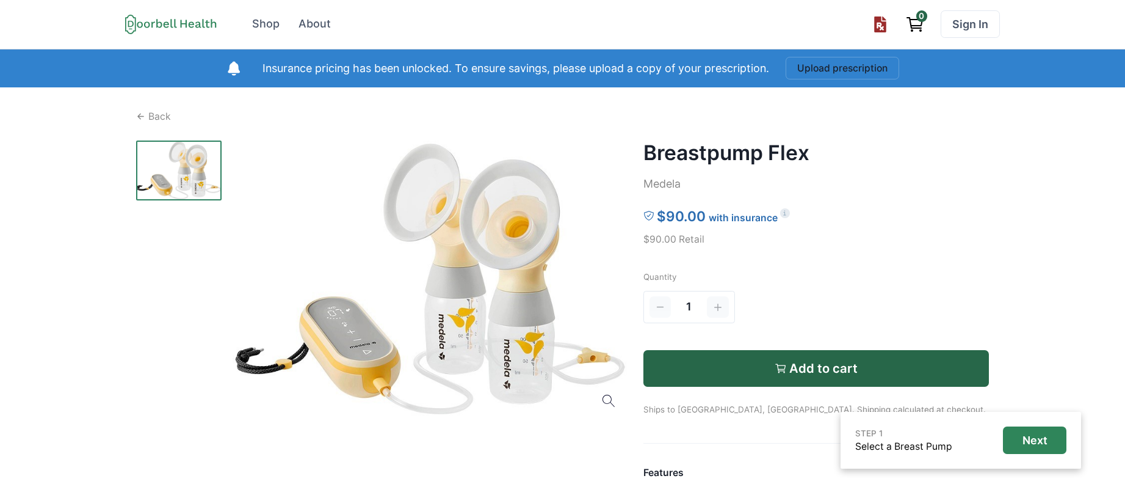
click at [906, 284] on div "Quantity 1 Add to cart Ships to [GEOGRAPHIC_DATA], [GEOGRAPHIC_DATA]. Shipping …" at bounding box center [816, 342] width 346 height 144
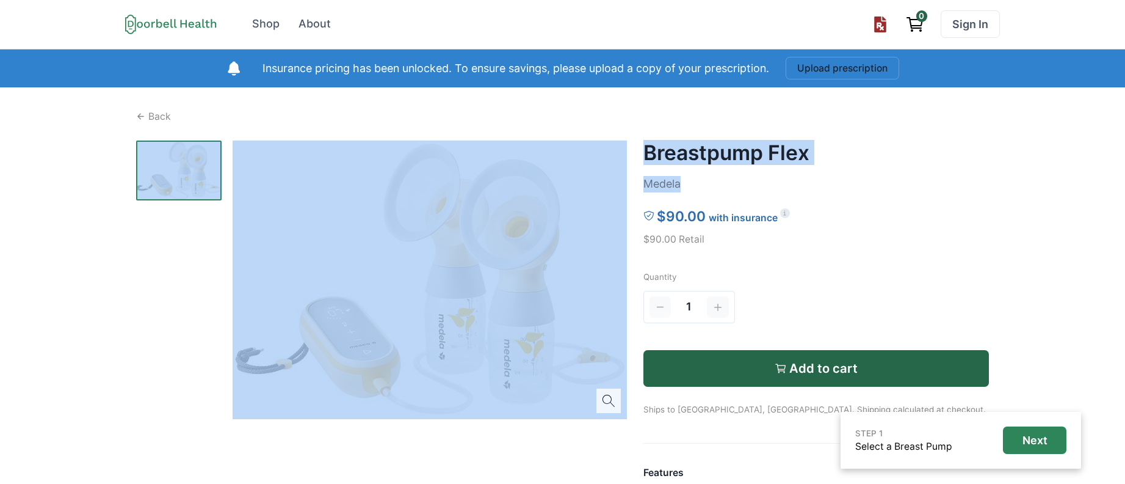
drag, startPoint x: 919, startPoint y: 177, endPoint x: 619, endPoint y: 125, distance: 304.9
click at [619, 125] on div "Back Breastpump Flex Medela $90.00 with insurance $90.00 Retail Quantity 1 Add …" at bounding box center [562, 401] width 853 height 585
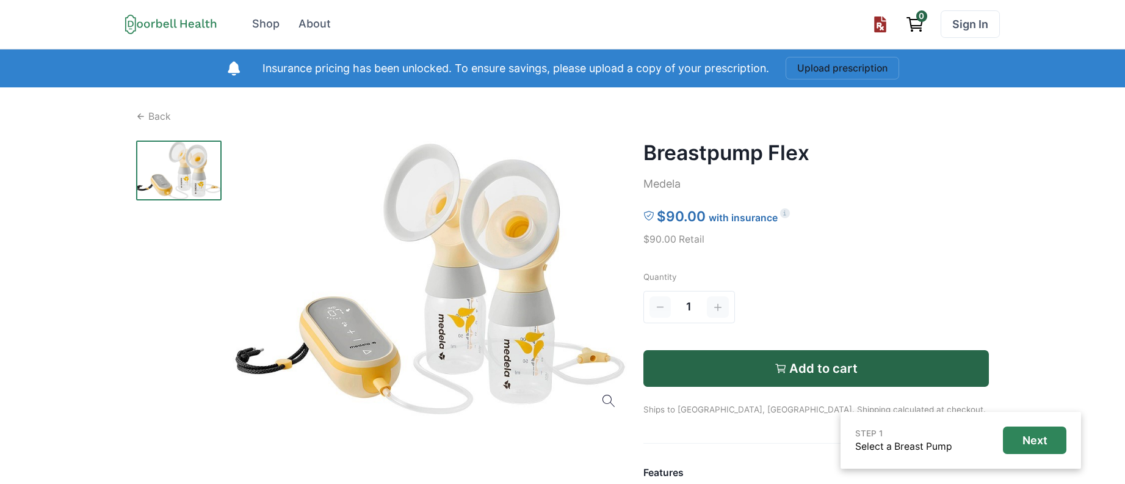
click at [816, 201] on div "Breastpump Flex Medela $90.00 with insurance $90.00 Retail Quantity 1 Add to ca…" at bounding box center [816, 417] width 346 height 554
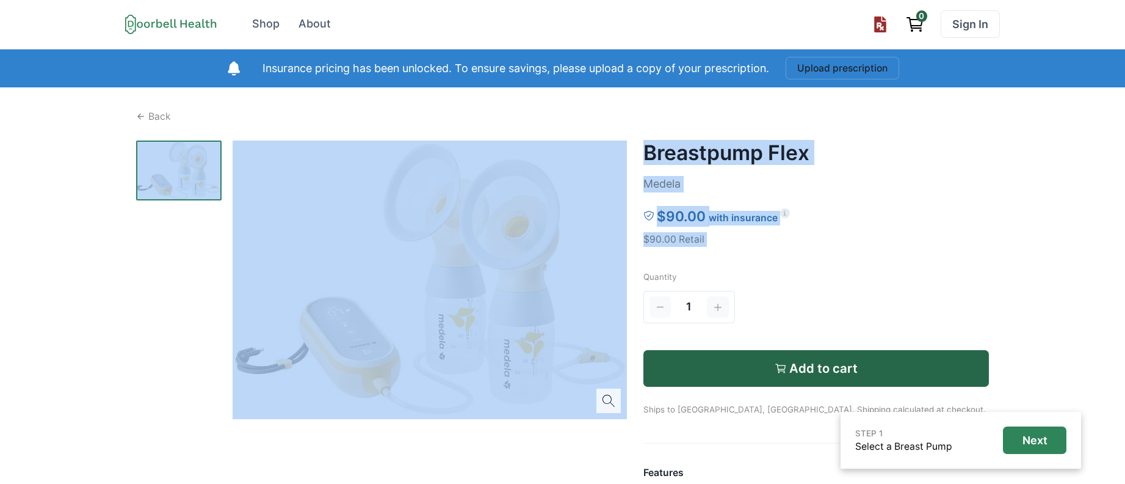
drag, startPoint x: 773, startPoint y: 255, endPoint x: 776, endPoint y: 217, distance: 37.9
click at [661, 122] on div "Back Breastpump Flex Medela $90.00 with insurance $90.00 Retail Quantity 1 Add …" at bounding box center [562, 401] width 853 height 585
click at [846, 253] on div "Breastpump Flex Medela $90.00 with insurance $90.00 Retail Quantity 1 Add to ca…" at bounding box center [816, 417] width 346 height 554
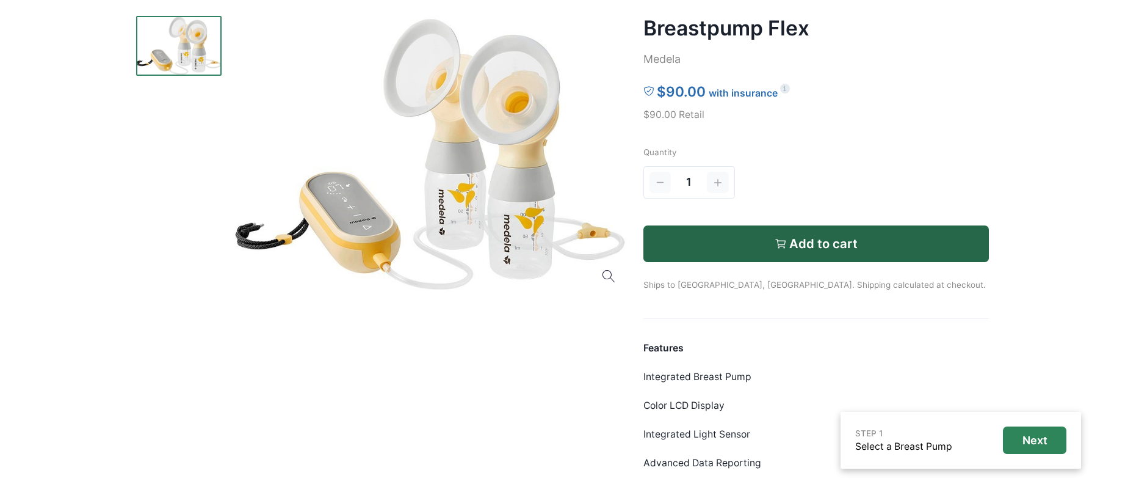
scroll to position [147, 0]
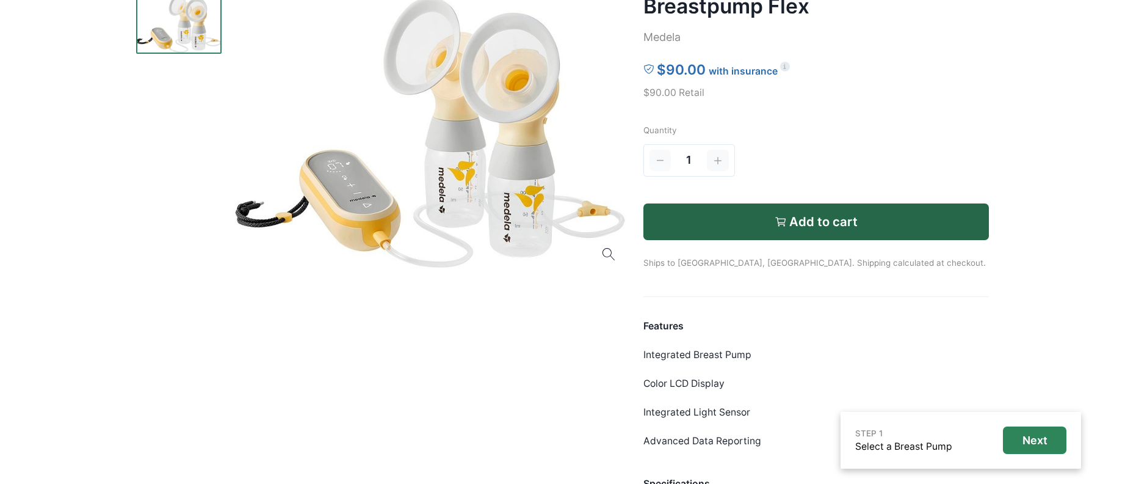
click at [823, 266] on p "Ships to [GEOGRAPHIC_DATA], [GEOGRAPHIC_DATA]. Shipping calculated at checkout." at bounding box center [816, 254] width 346 height 29
click at [891, 269] on div "Breastpump Flex Medela $90.00 with insurance $90.00 Retail Quantity 1 Add to ca…" at bounding box center [816, 271] width 346 height 554
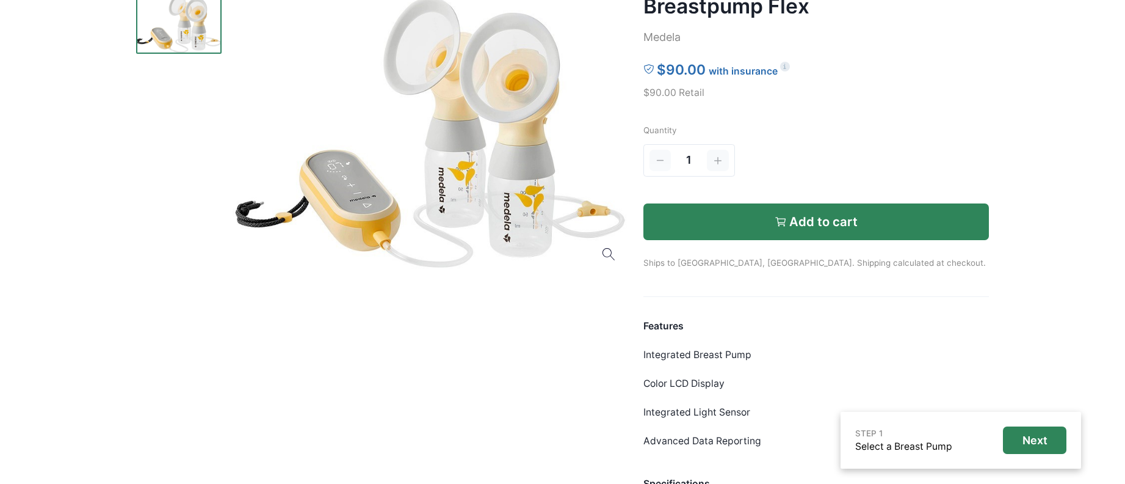
click at [837, 230] on button "Add to cart" at bounding box center [816, 221] width 346 height 37
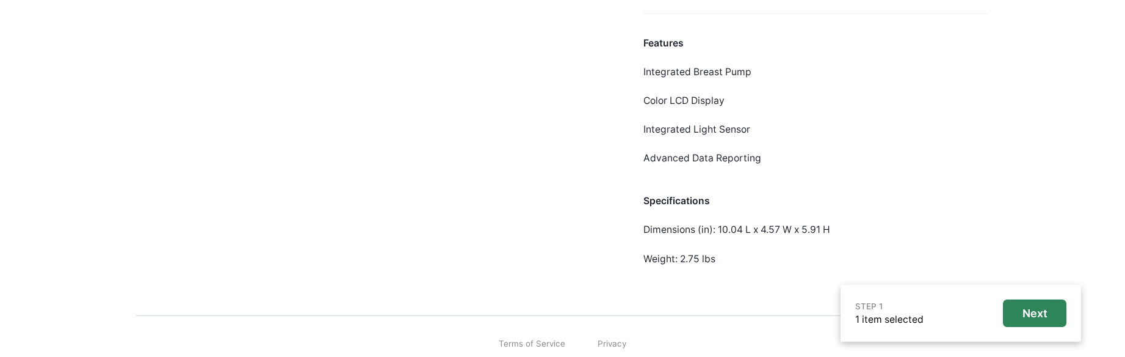
scroll to position [440, 0]
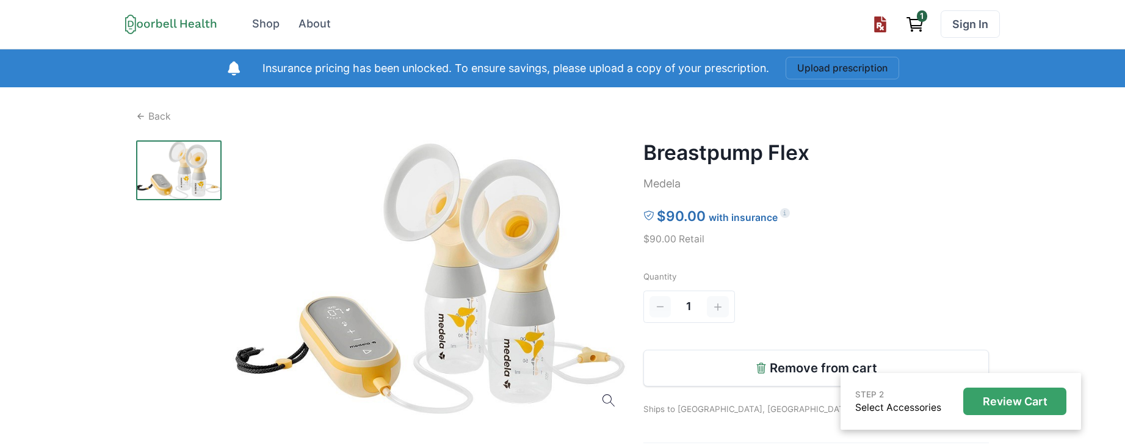
click at [1012, 356] on p "Review Cart" at bounding box center [1015, 401] width 65 height 13
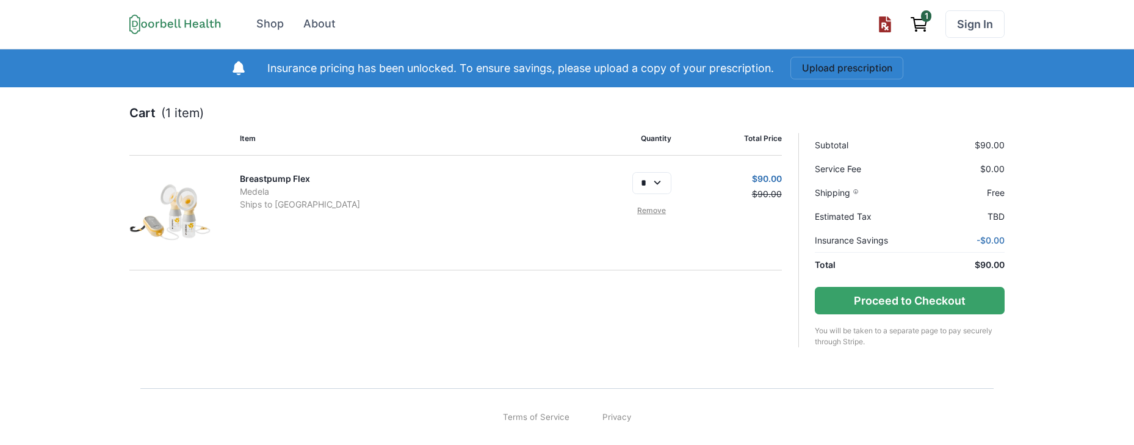
click at [274, 26] on div "Shop" at bounding box center [269, 24] width 27 height 16
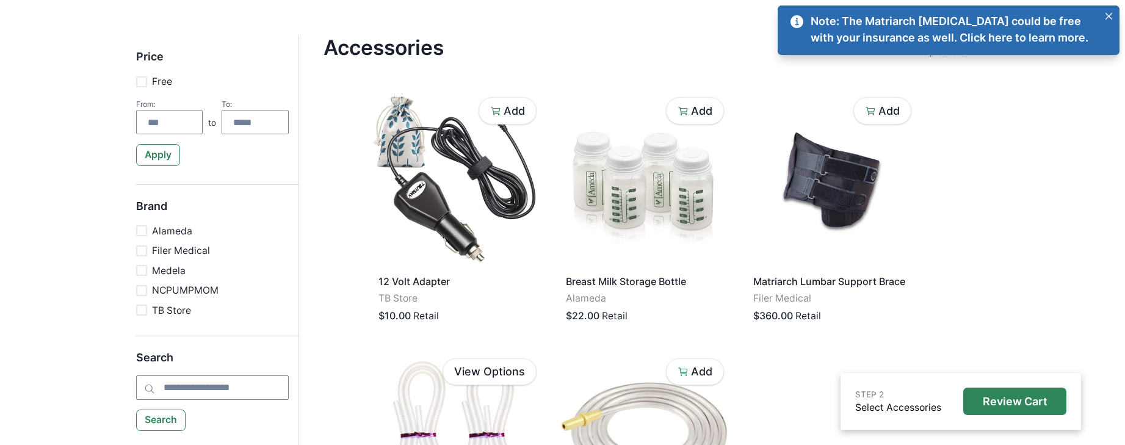
scroll to position [293, 0]
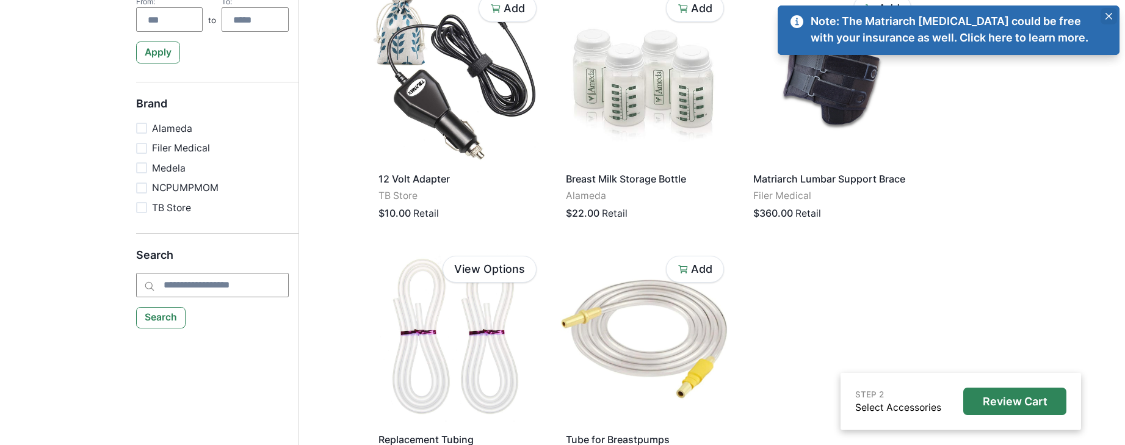
click at [1109, 20] on icon "Close" at bounding box center [1109, 16] width 7 height 7
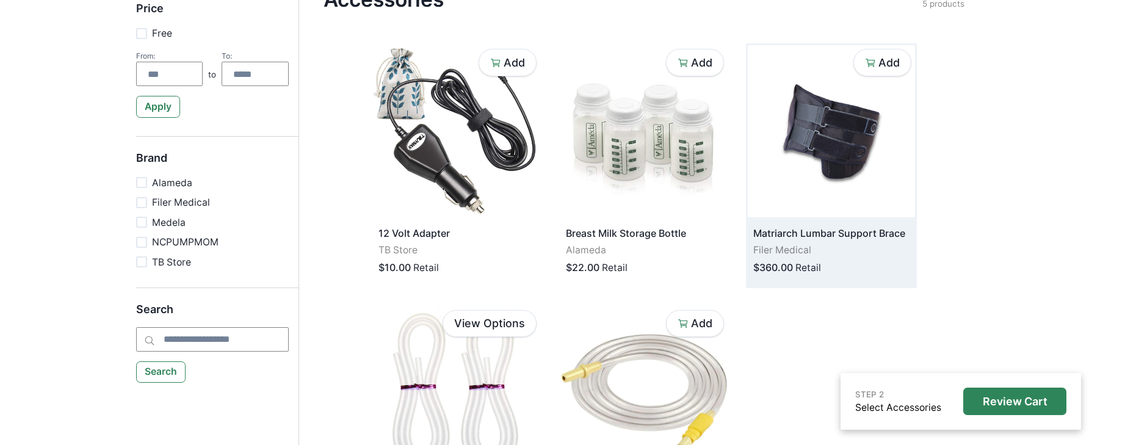
scroll to position [73, 0]
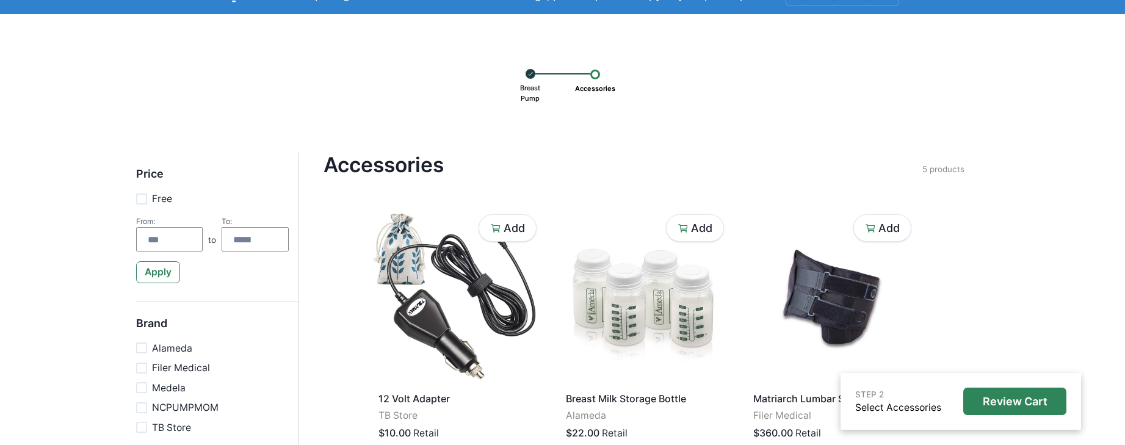
click at [520, 95] on p "Breast Pump" at bounding box center [530, 93] width 29 height 29
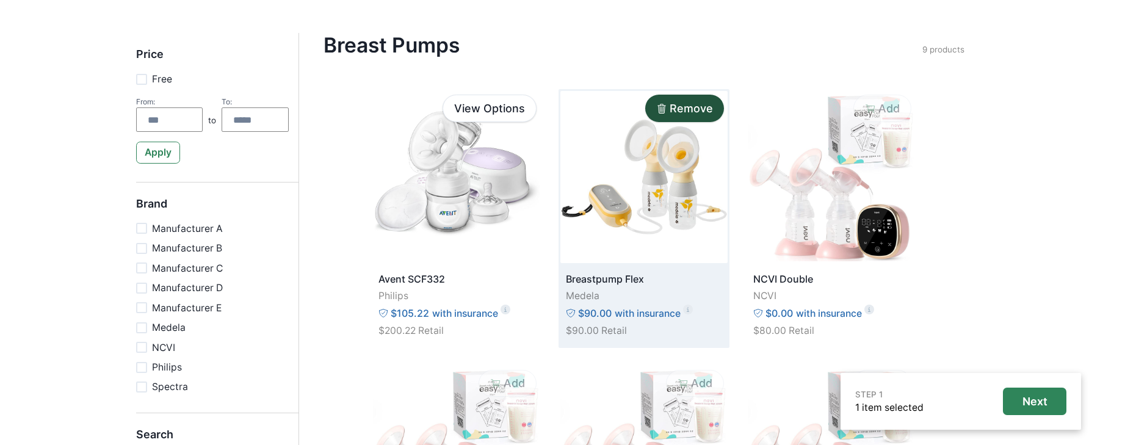
scroll to position [220, 0]
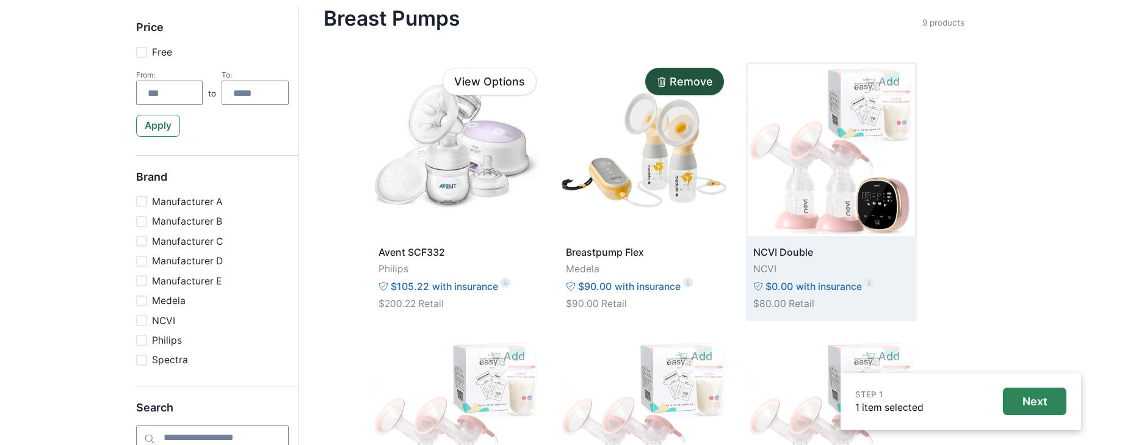
click at [818, 287] on p "with insurance" at bounding box center [829, 287] width 66 height 15
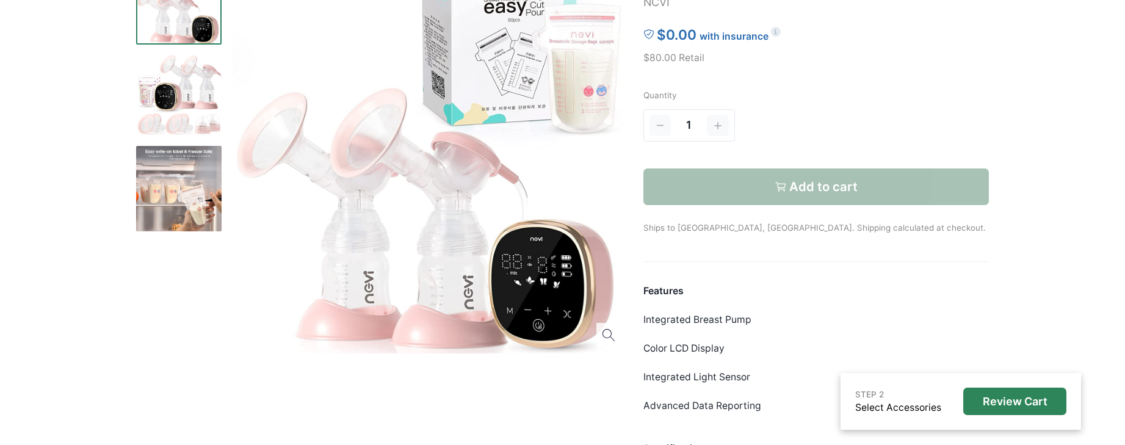
scroll to position [73, 0]
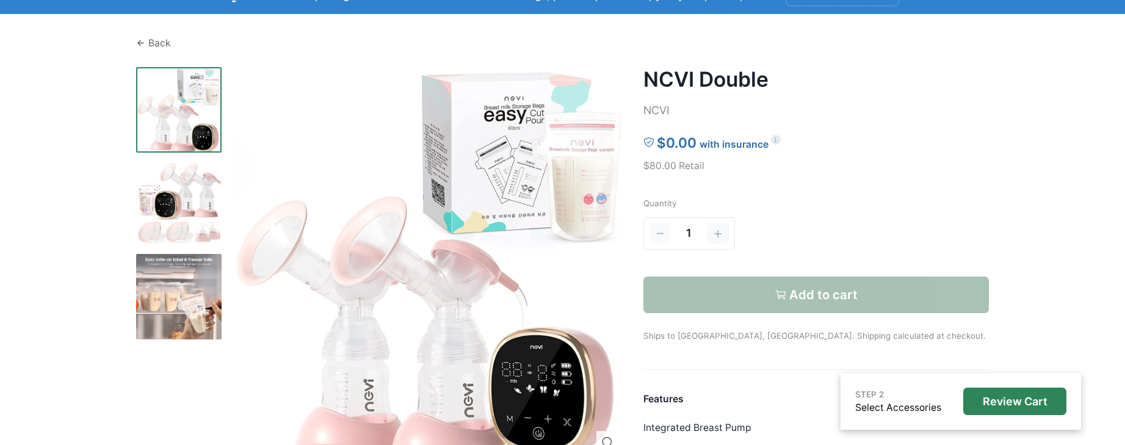
click at [156, 40] on p "Back" at bounding box center [159, 43] width 23 height 15
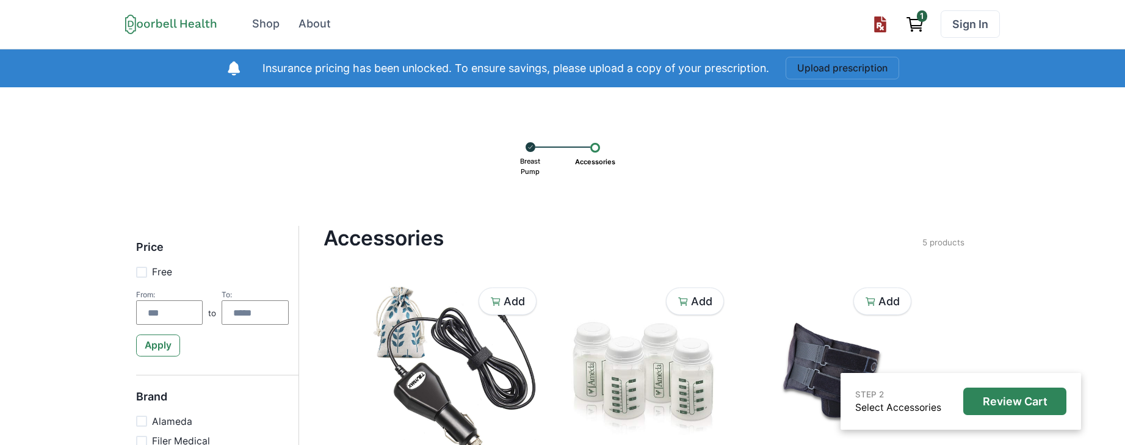
click at [526, 149] on div at bounding box center [531, 147] width 10 height 10
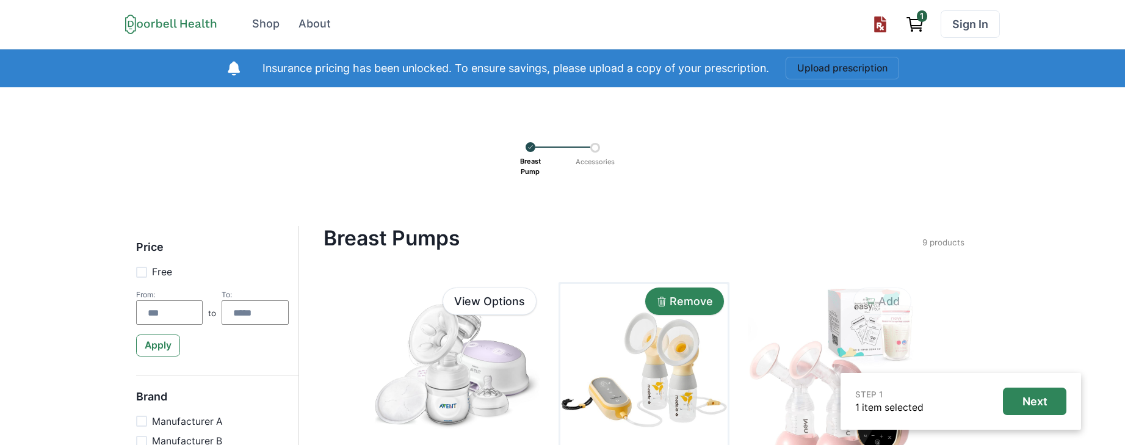
click at [700, 296] on p "Remove" at bounding box center [691, 301] width 43 height 13
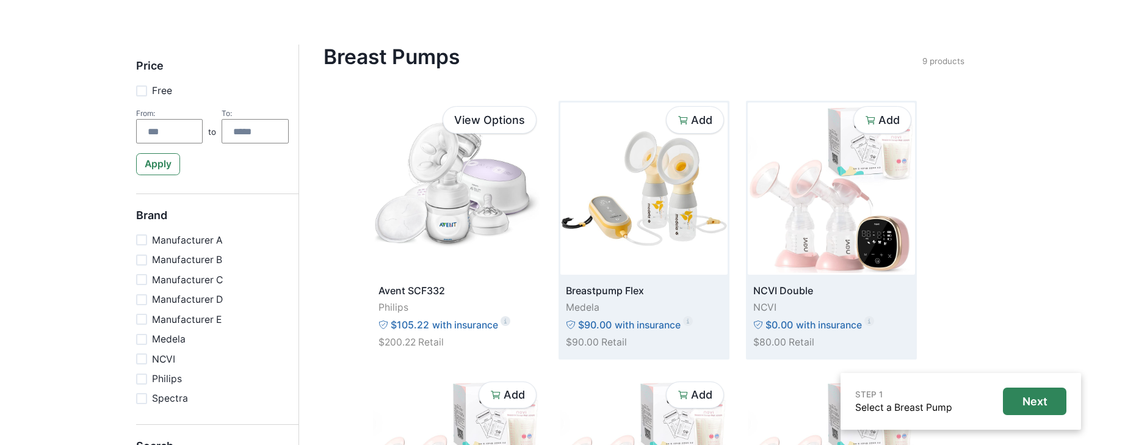
scroll to position [220, 0]
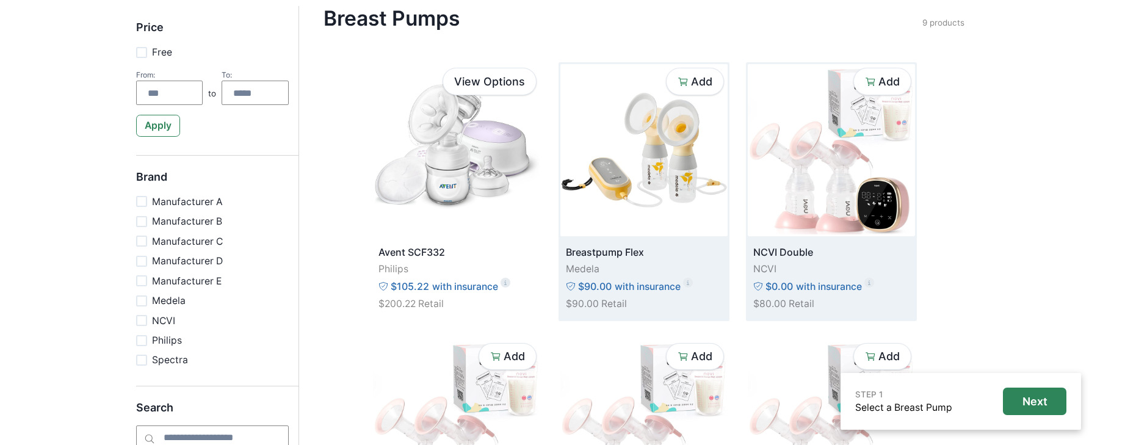
click at [826, 222] on img at bounding box center [831, 150] width 167 height 172
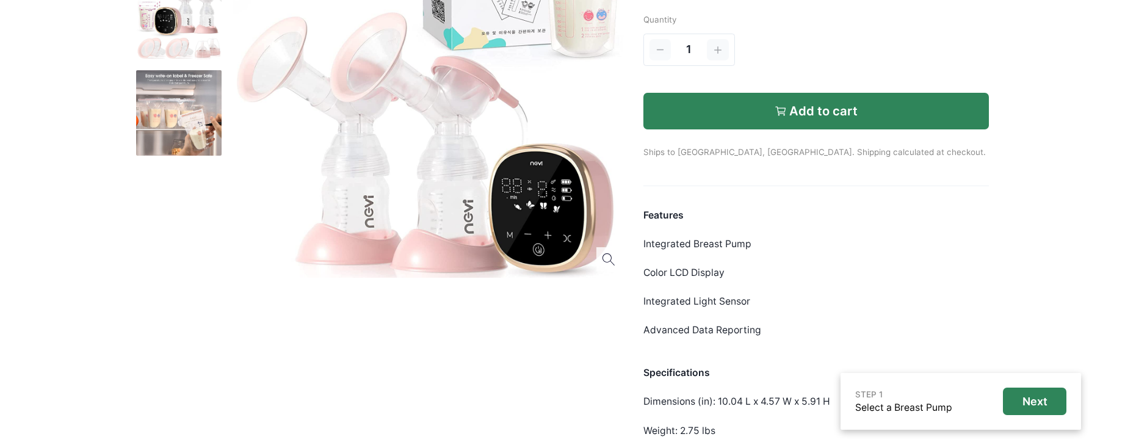
scroll to position [147, 0]
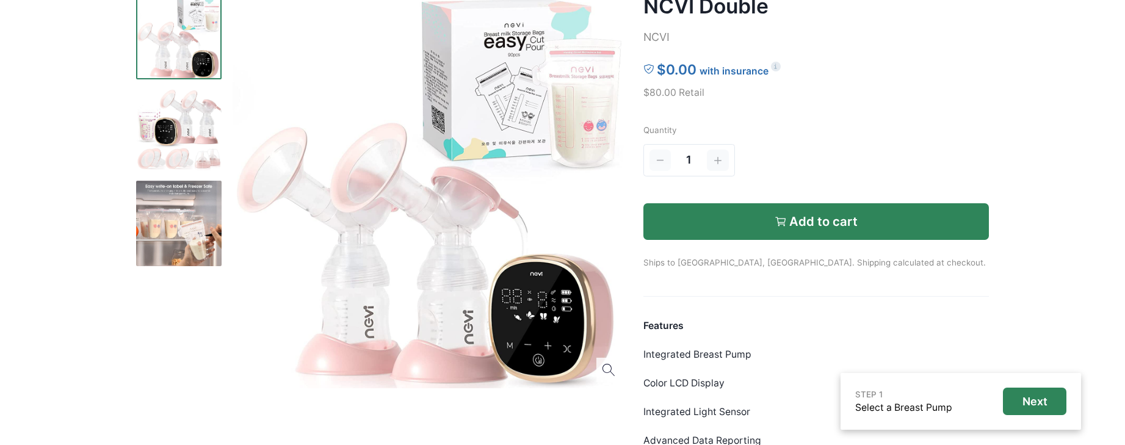
click at [816, 214] on p "Add to cart" at bounding box center [823, 221] width 68 height 15
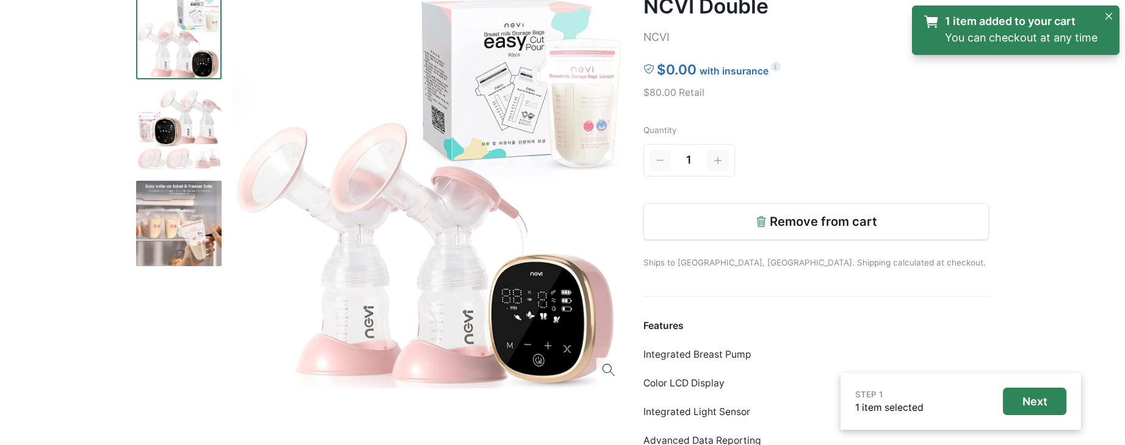
click at [1020, 25] on link "1 item added to your cart You can checkout at any time" at bounding box center [1010, 29] width 175 height 33
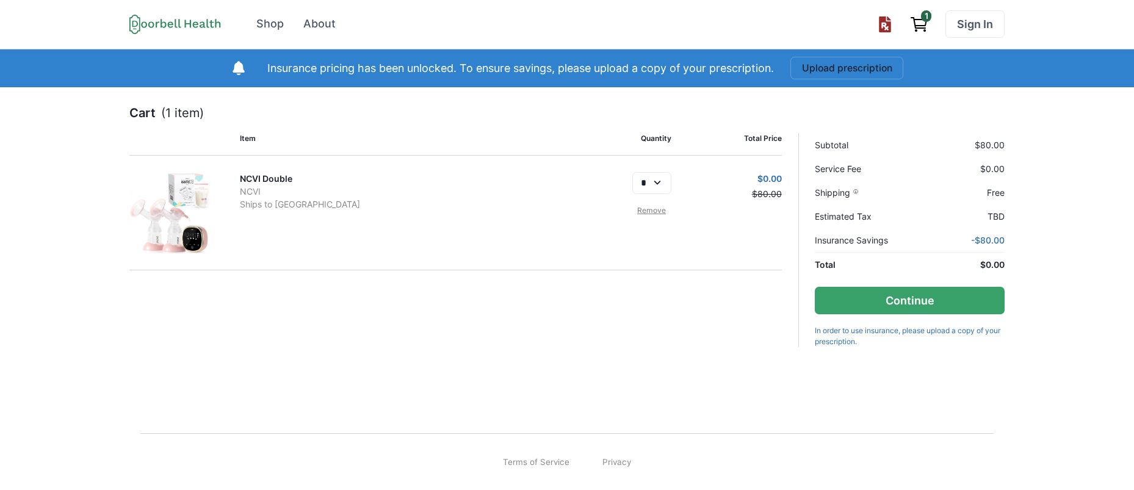
click at [877, 20] on icon "Upload prescription" at bounding box center [885, 24] width 16 height 16
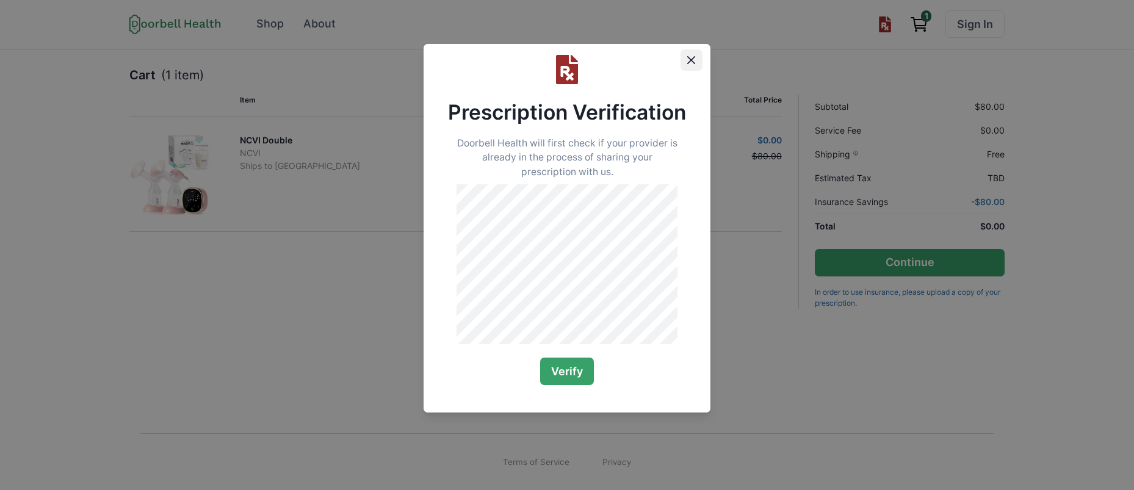
click at [693, 61] on icon "Close" at bounding box center [691, 60] width 8 height 8
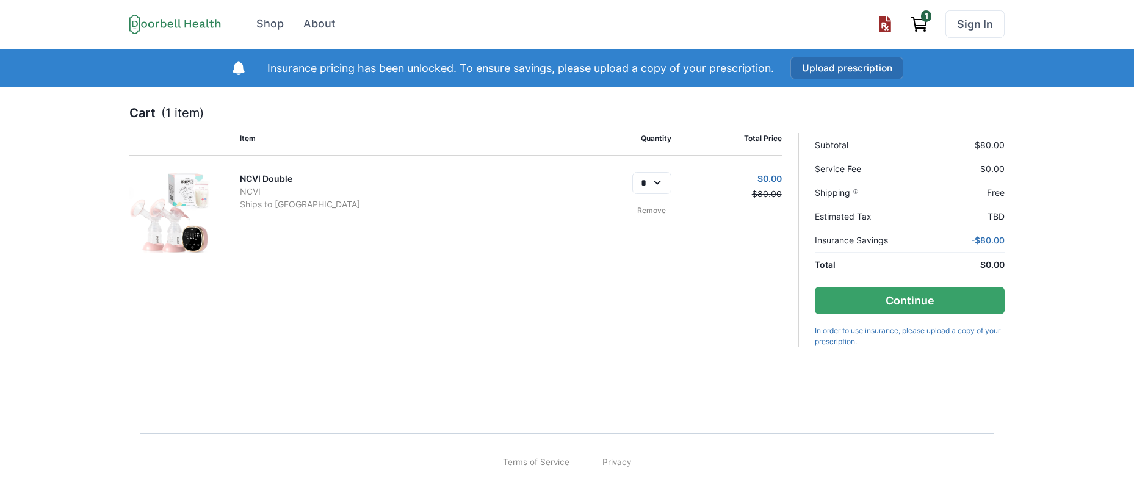
click at [801, 76] on button "Upload prescription" at bounding box center [848, 68] width 114 height 23
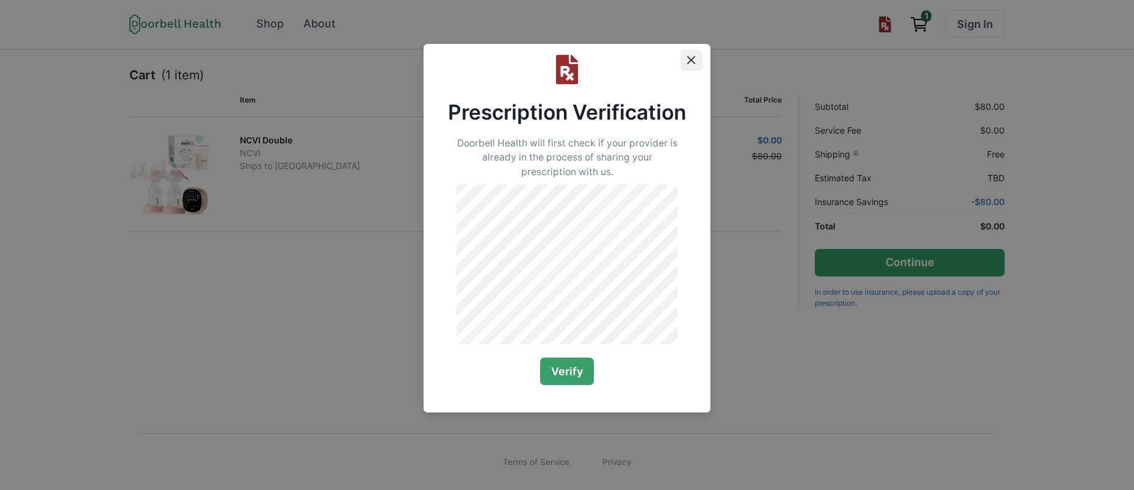
click at [691, 64] on icon "Close" at bounding box center [691, 60] width 8 height 8
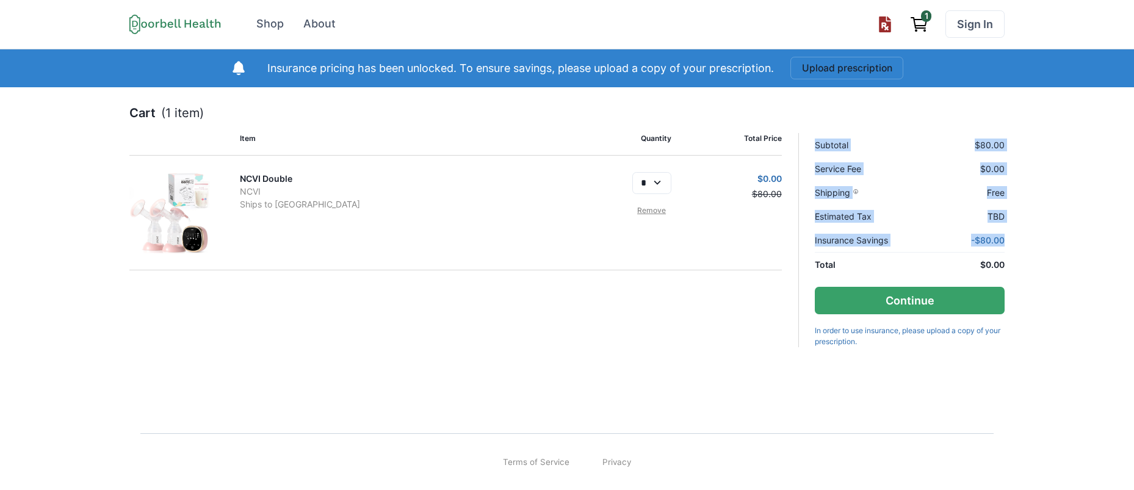
drag, startPoint x: 1030, startPoint y: 248, endPoint x: 861, endPoint y: 126, distance: 208.2
click at [861, 126] on div "Cart (1 item) Item Quantity Total Price NCVI Double NCVI Ships to Los Angeles *…" at bounding box center [567, 249] width 1134 height 324
click at [861, 126] on div "Cart (1 item) Item Quantity Total Price NCVI Double NCVI Ships to Los Angeles *…" at bounding box center [566, 226] width 875 height 244
drag, startPoint x: 982, startPoint y: 209, endPoint x: 1011, endPoint y: 225, distance: 32.8
click at [1009, 224] on div "Cart (1 item) Item Quantity Total Price NCVI Double NCVI Ships to Los Angeles *…" at bounding box center [567, 249] width 1134 height 324
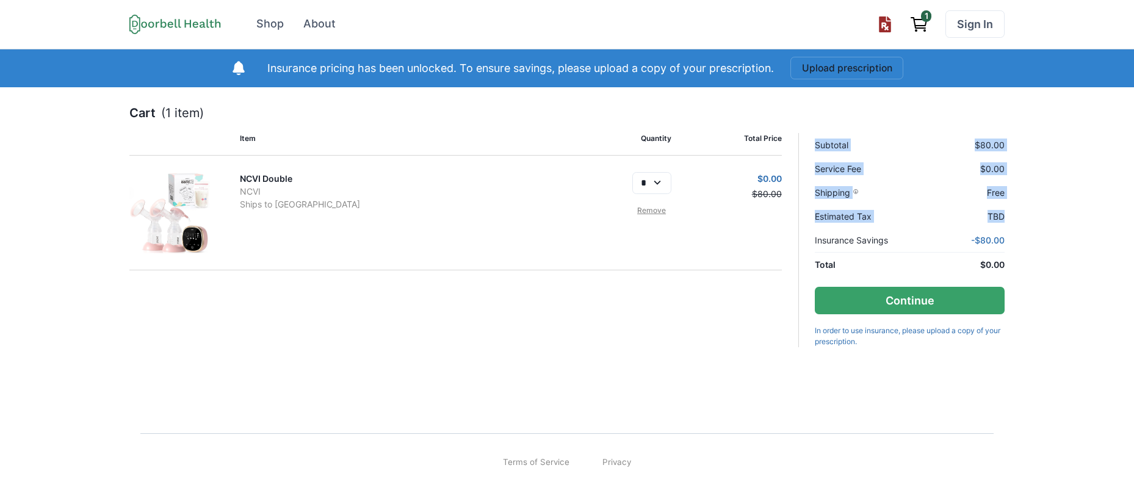
click at [1011, 225] on div "Cart (1 item) Item Quantity Total Price NCVI Double NCVI Ships to Los Angeles *…" at bounding box center [567, 249] width 1134 height 324
drag, startPoint x: 1002, startPoint y: 261, endPoint x: 869, endPoint y: 154, distance: 171.0
click at [869, 154] on div "Subtotal $80.00 Service Fee $0.00 Shipping Free Estimated Tax TBD Insurance Sav…" at bounding box center [909, 201] width 189 height 137
click at [869, 154] on div "Subtotal $80.00 Service Fee $0.00 Shipping Free Estimated Tax TBD Insurance Sav…" at bounding box center [909, 192] width 189 height 119
drag, startPoint x: 819, startPoint y: 133, endPoint x: 1021, endPoint y: 219, distance: 219.6
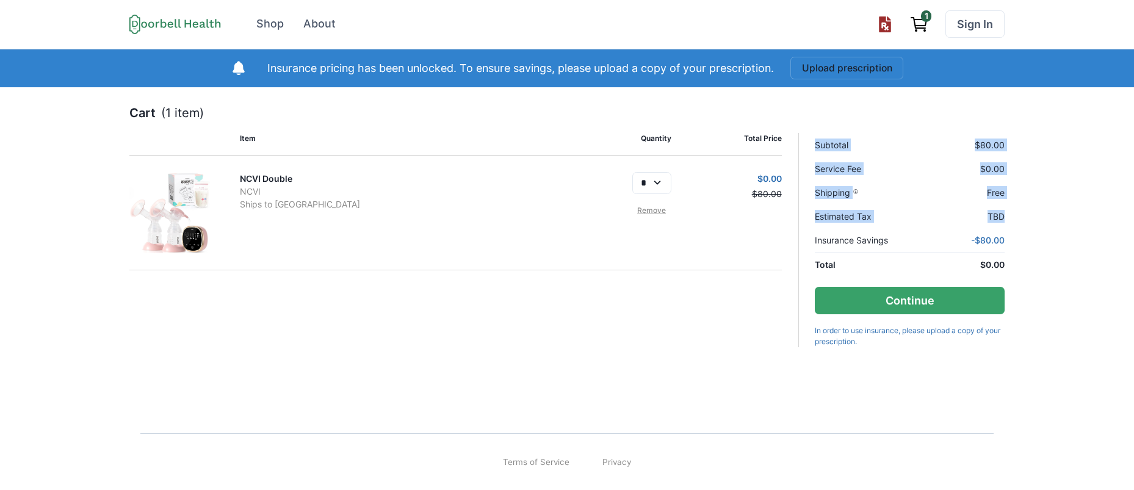
click at [1017, 218] on div "Cart (1 item) Item Quantity Total Price NCVI Double NCVI Ships to Los Angeles *…" at bounding box center [567, 249] width 1134 height 324
click at [1021, 219] on div "Cart (1 item) Item Quantity Total Price NCVI Double NCVI Ships to Los Angeles *…" at bounding box center [567, 249] width 1134 height 324
drag, startPoint x: 999, startPoint y: 234, endPoint x: 877, endPoint y: 138, distance: 154.7
click at [878, 139] on div "Cart (1 item) Item Quantity Total Price NCVI Double NCVI Ships to Los Angeles *…" at bounding box center [567, 249] width 1134 height 324
click at [877, 138] on div "Subtotal $80.00 Service Fee $0.00 Shipping Free Estimated Tax TBD Insurance Sav…" at bounding box center [909, 192] width 189 height 119
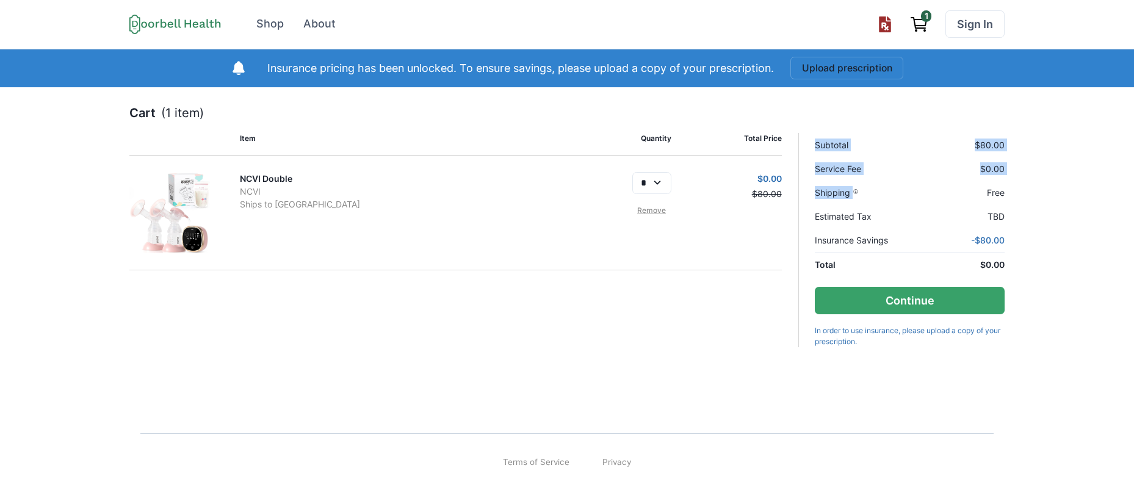
drag, startPoint x: 834, startPoint y: 128, endPoint x: 988, endPoint y: 200, distance: 170.1
click at [986, 199] on div "Cart (1 item) Item Quantity Total Price NCVI Double NCVI Ships to Los Angeles *…" at bounding box center [566, 226] width 875 height 244
click at [991, 201] on div "Subtotal $80.00 Service Fee $0.00 Shipping Free Estimated Tax TBD Insurance Sav…" at bounding box center [909, 192] width 189 height 119
drag, startPoint x: 876, startPoint y: 140, endPoint x: 864, endPoint y: 134, distance: 13.1
click at [869, 137] on div "Cart (1 item) Item Quantity Total Price NCVI Double NCVI Ships to Los Angeles *…" at bounding box center [567, 249] width 1134 height 324
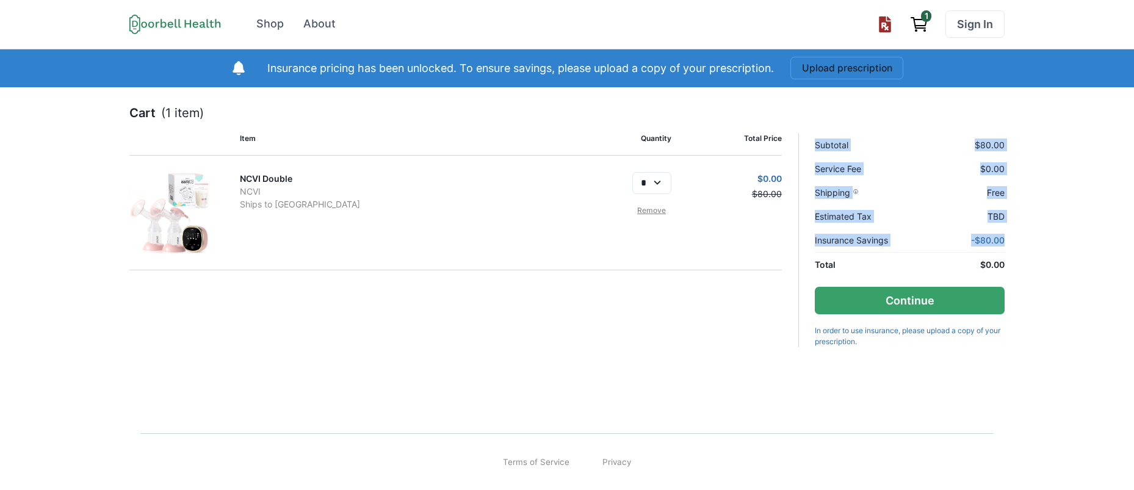
drag, startPoint x: 864, startPoint y: 134, endPoint x: 433, endPoint y: 30, distance: 444.1
click at [864, 134] on div "Subtotal $80.00 Service Fee $0.00 Shipping Free Estimated Tax TBD Insurance Sav…" at bounding box center [909, 192] width 189 height 119
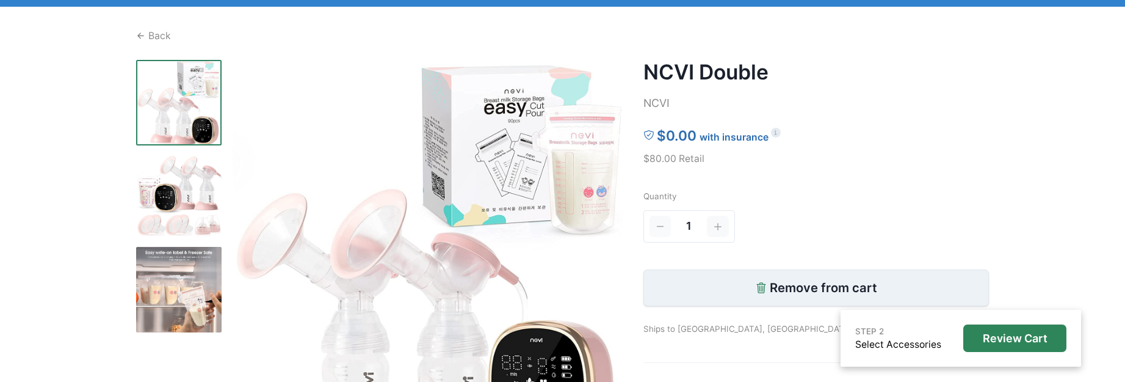
scroll to position [73, 0]
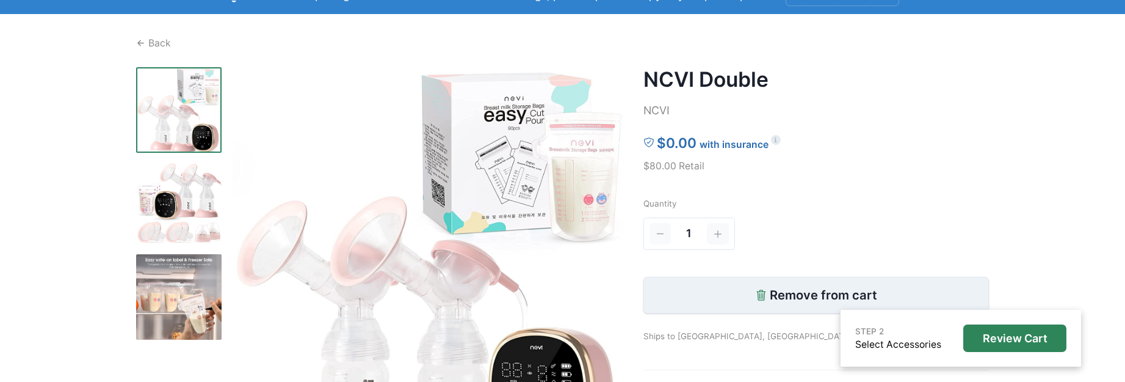
click at [805, 294] on p "Remove from cart" at bounding box center [823, 295] width 107 height 15
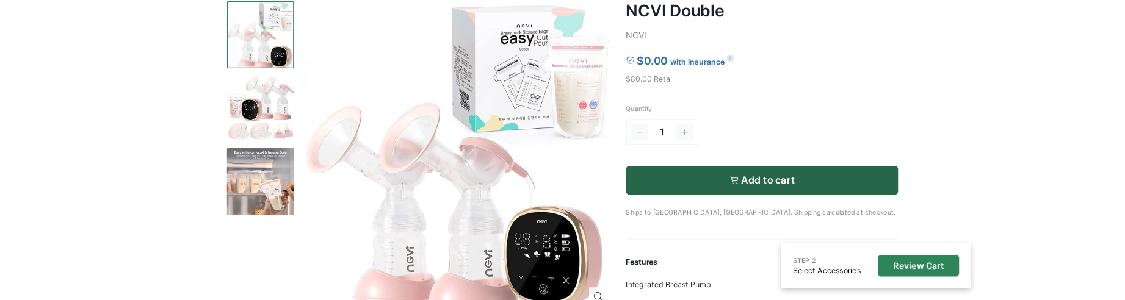
scroll to position [147, 0]
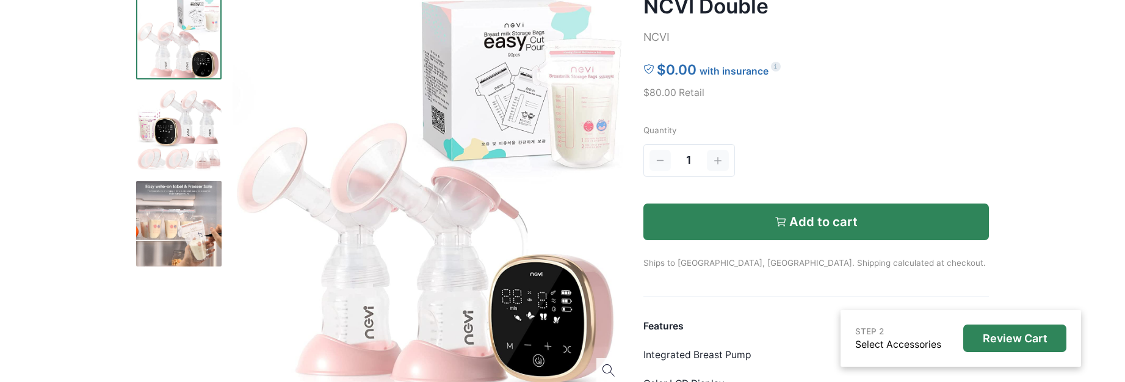
click at [806, 239] on button "Add to cart" at bounding box center [816, 221] width 346 height 37
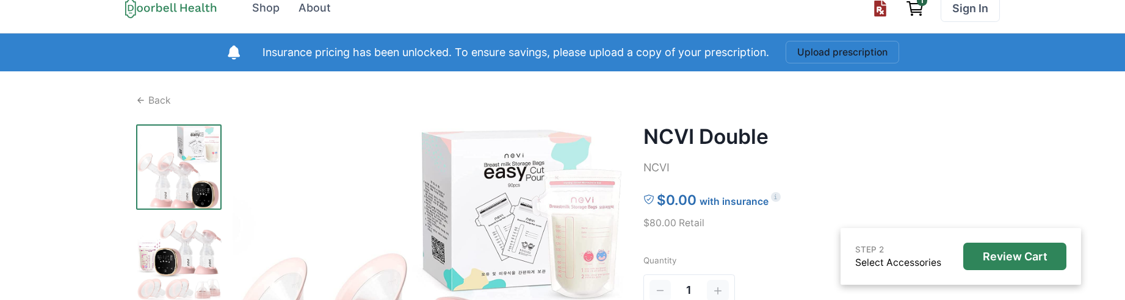
scroll to position [0, 0]
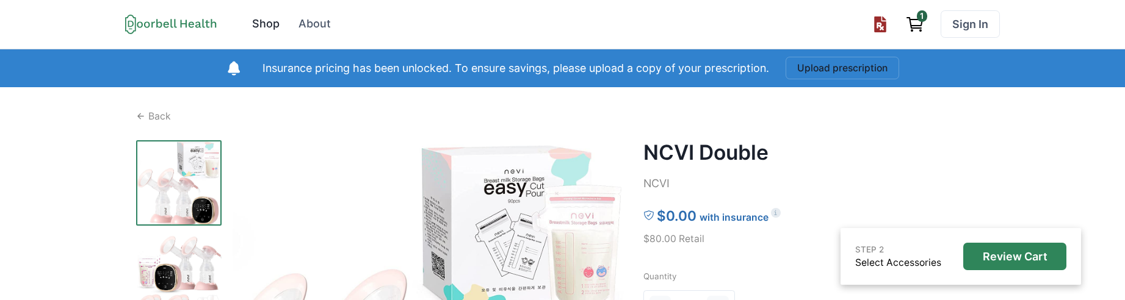
click at [267, 25] on div "Shop" at bounding box center [265, 24] width 27 height 16
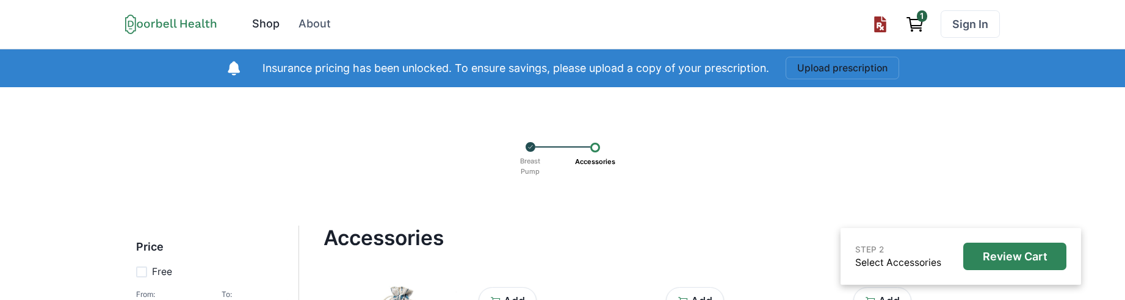
click at [253, 30] on div "Shop" at bounding box center [265, 24] width 27 height 16
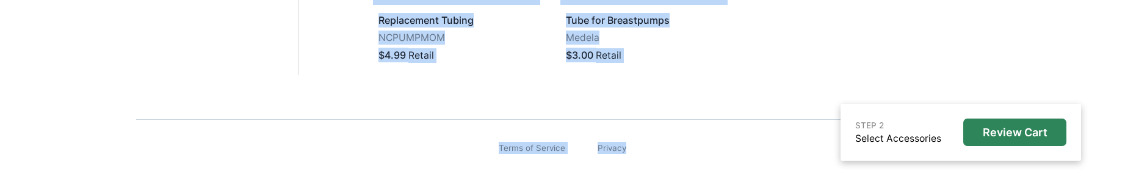
drag, startPoint x: 753, startPoint y: 174, endPoint x: 708, endPoint y: 172, distance: 44.6
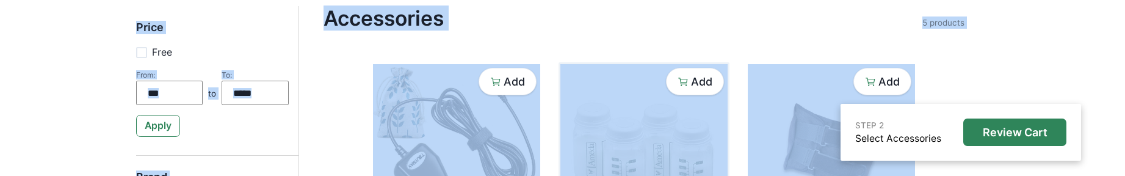
click at [619, 117] on img at bounding box center [643, 150] width 167 height 172
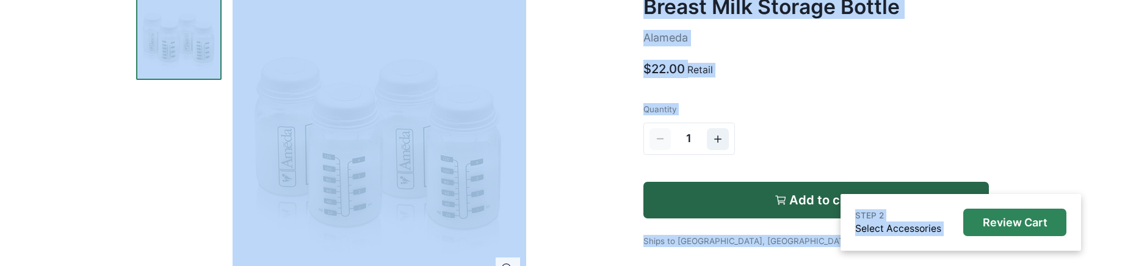
click at [814, 126] on div "Quantity 1 Add to cart Ships to [GEOGRAPHIC_DATA], [GEOGRAPHIC_DATA]. Shipping …" at bounding box center [816, 175] width 346 height 144
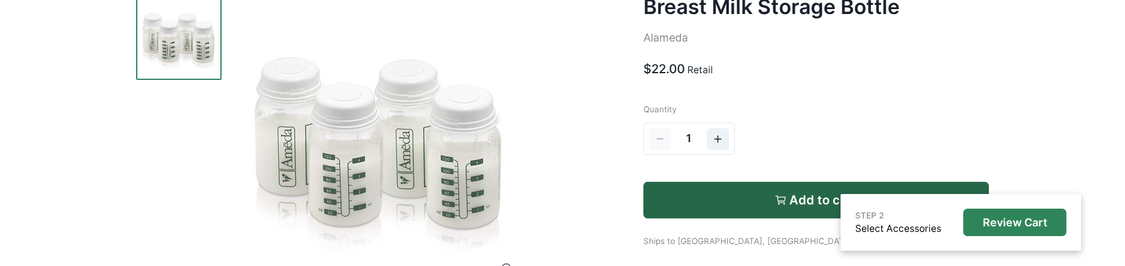
scroll to position [147, 0]
click at [720, 140] on icon "Increment" at bounding box center [717, 138] width 11 height 11
click at [719, 140] on icon "Increment" at bounding box center [717, 138] width 11 height 11
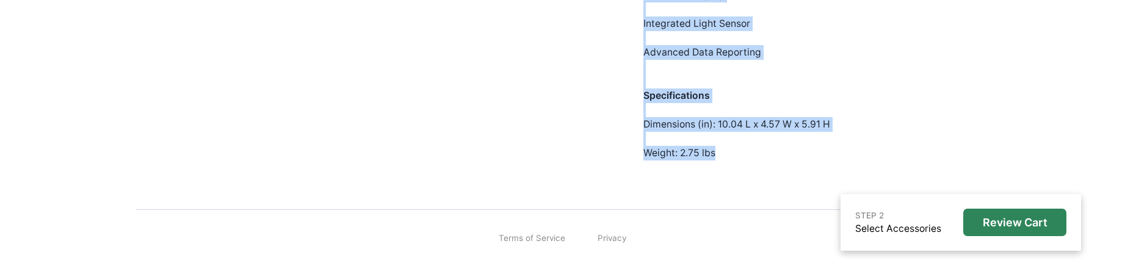
drag, startPoint x: 706, startPoint y: 294, endPoint x: 717, endPoint y: 156, distance: 137.8
click at [717, 156] on div "Features Integrated Breast Pump Color LCD Display Integrated Light Sensor Advan…" at bounding box center [816, 45] width 346 height 230
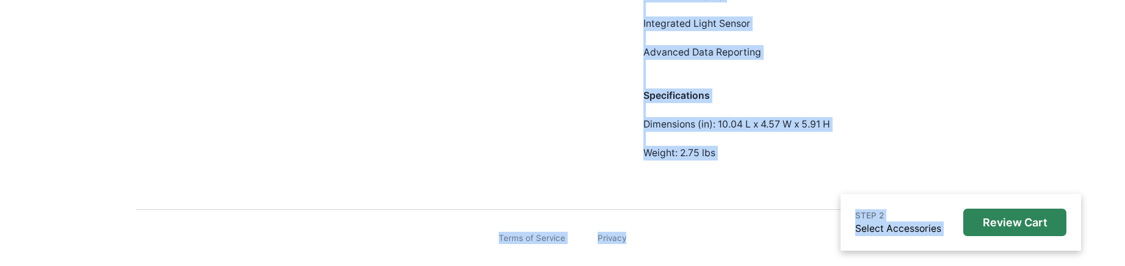
drag, startPoint x: 758, startPoint y: 273, endPoint x: 766, endPoint y: 244, distance: 30.9
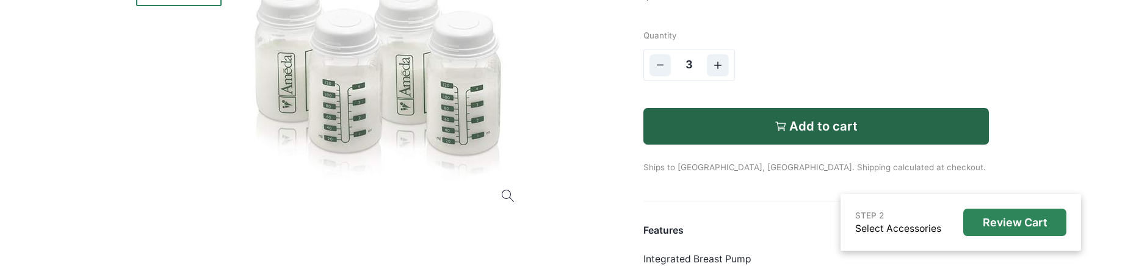
click at [810, 77] on div "3" at bounding box center [777, 65] width 269 height 37
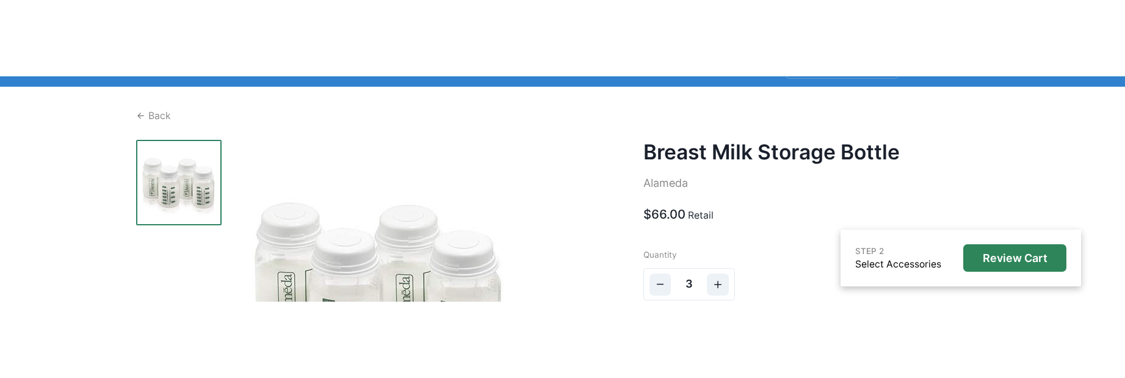
scroll to position [0, 0]
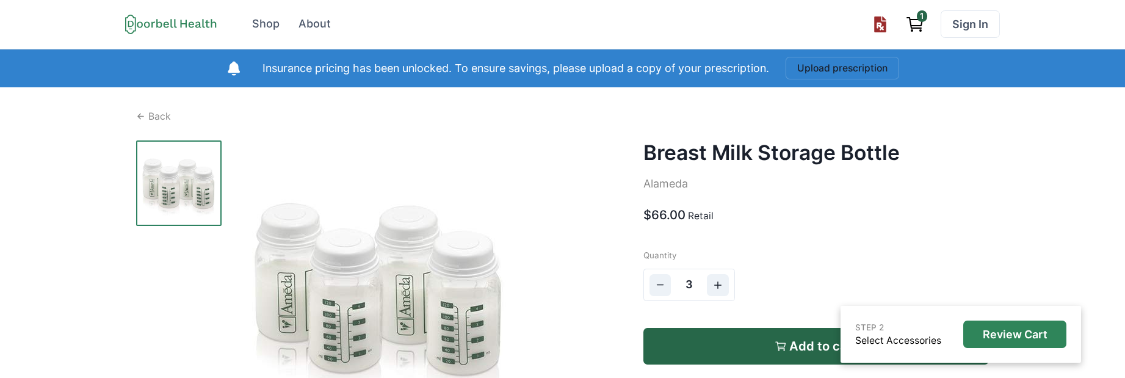
click at [162, 115] on p "Back" at bounding box center [159, 116] width 23 height 15
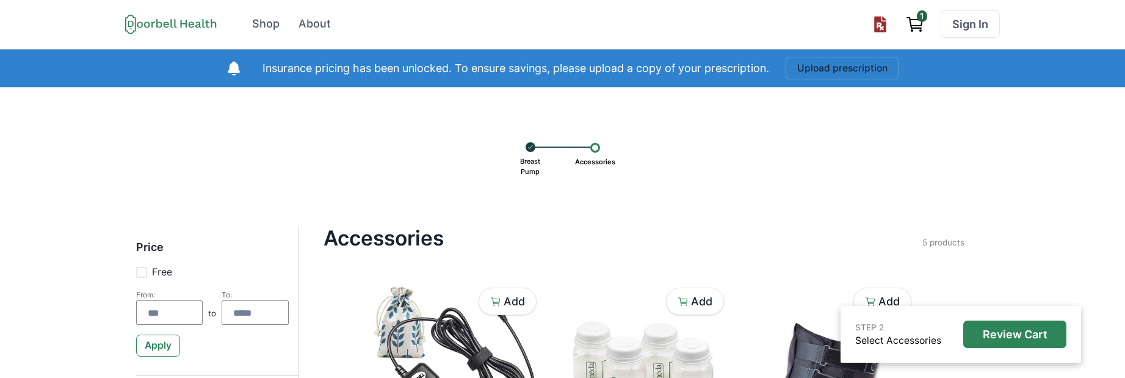
click at [520, 164] on p "Breast Pump" at bounding box center [530, 166] width 29 height 29
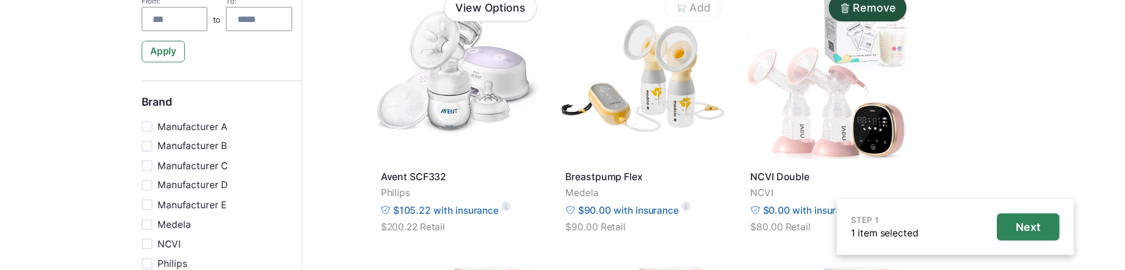
scroll to position [316, 0]
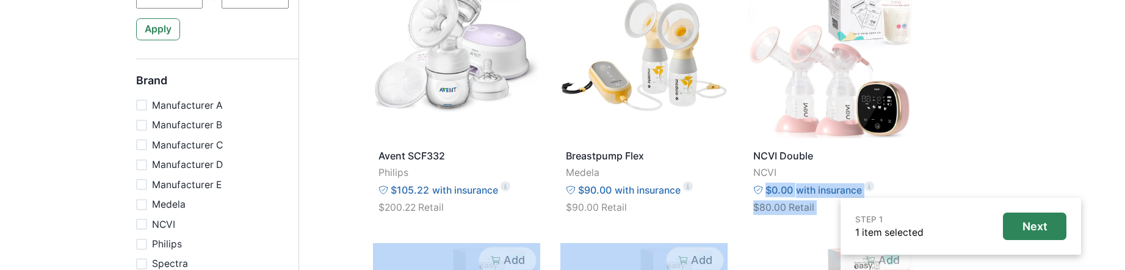
drag, startPoint x: 734, startPoint y: 255, endPoint x: 735, endPoint y: 195, distance: 59.2
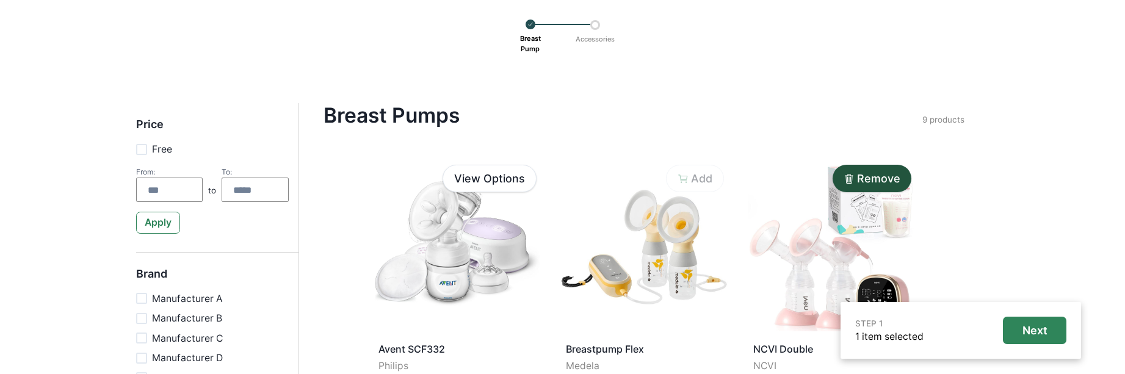
scroll to position [0, 0]
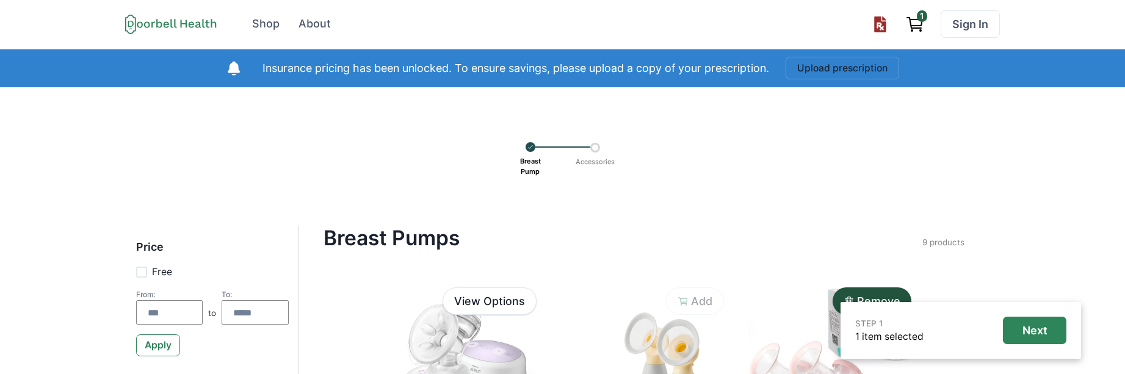
click at [593, 167] on p "Accessories" at bounding box center [595, 162] width 48 height 19
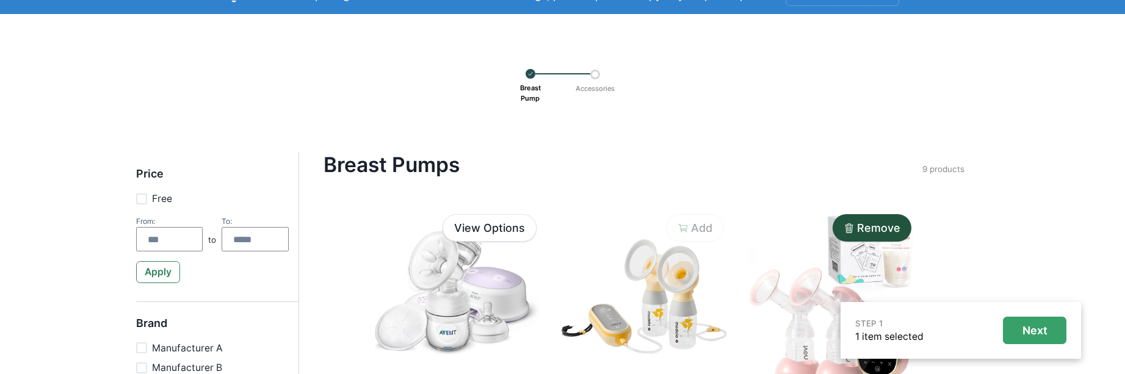
click at [1031, 300] on p "Next" at bounding box center [1035, 330] width 25 height 13
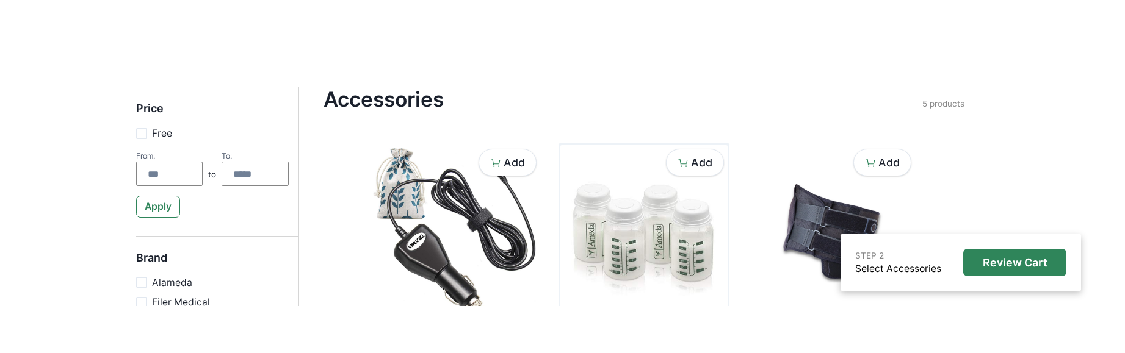
scroll to position [293, 0]
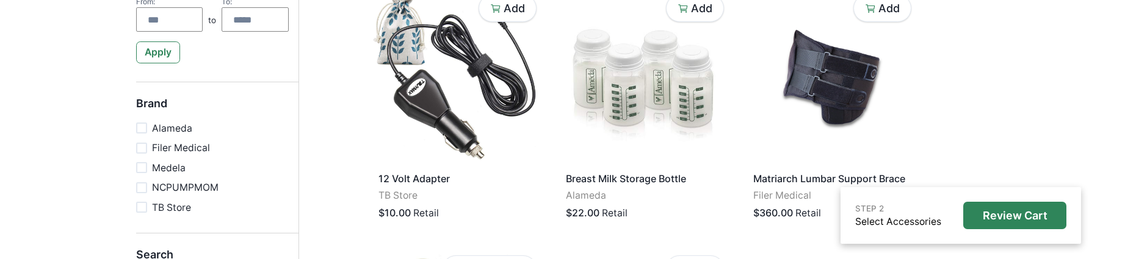
click at [666, 242] on div "Add 12 Volt Adapter TB Store $10.00 Retail Add Breast Milk Storage Bottle Alame…" at bounding box center [644, 241] width 546 height 505
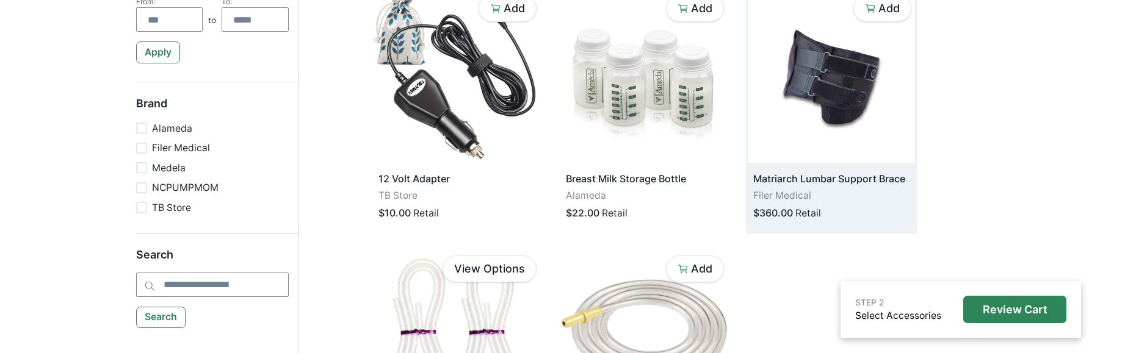
click at [795, 158] on img at bounding box center [831, 77] width 167 height 172
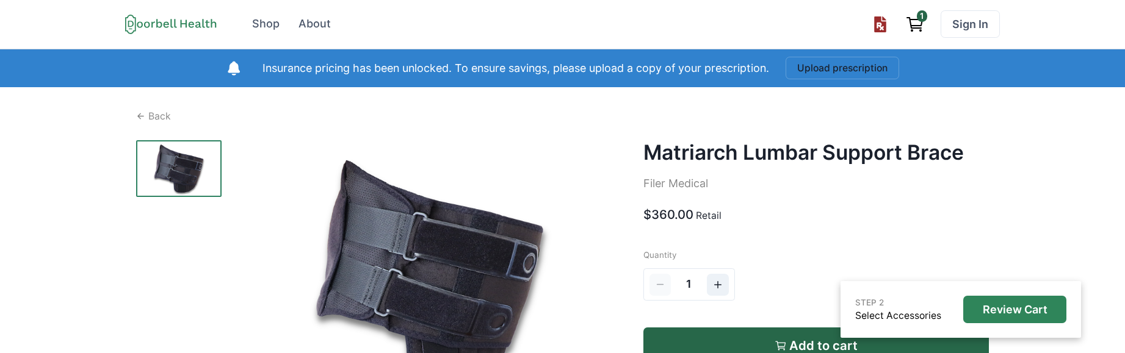
click at [685, 212] on p "$360.00" at bounding box center [668, 215] width 50 height 18
